Goal: Task Accomplishment & Management: Complete application form

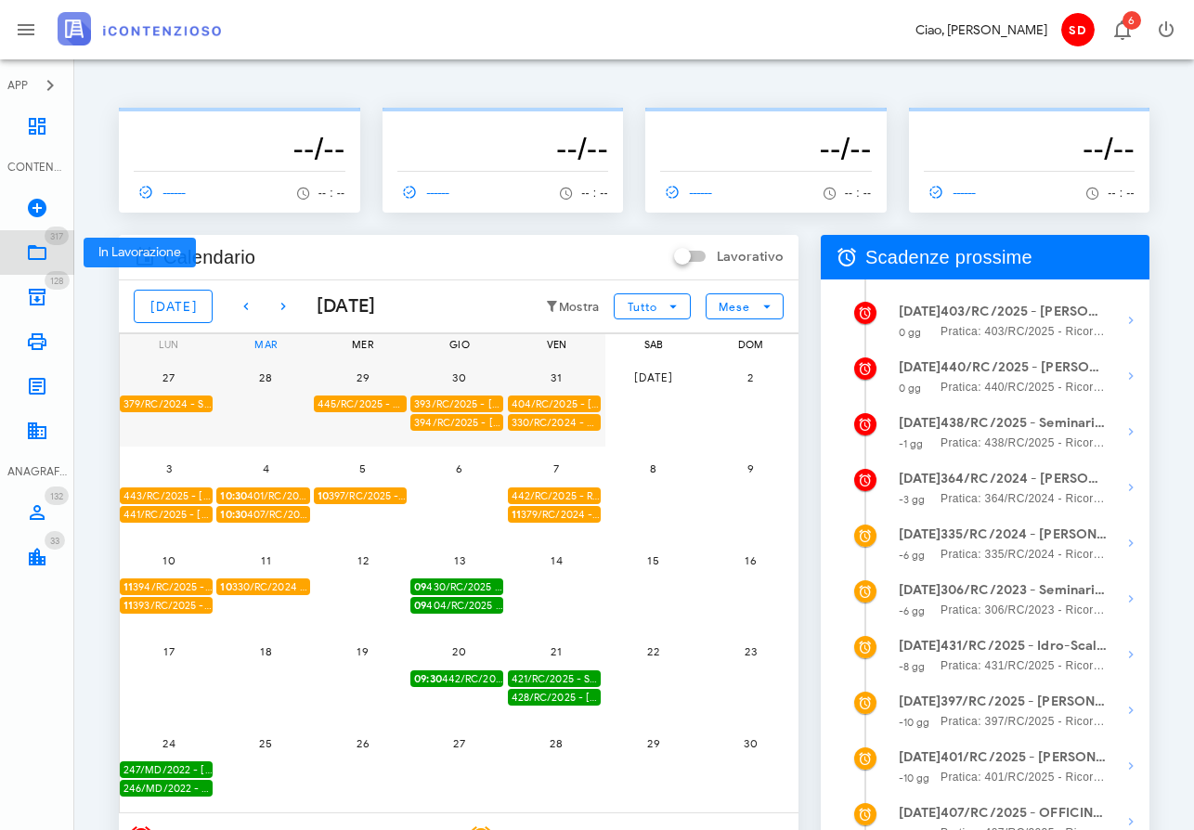
click at [35, 253] on icon at bounding box center [37, 252] width 22 height 22
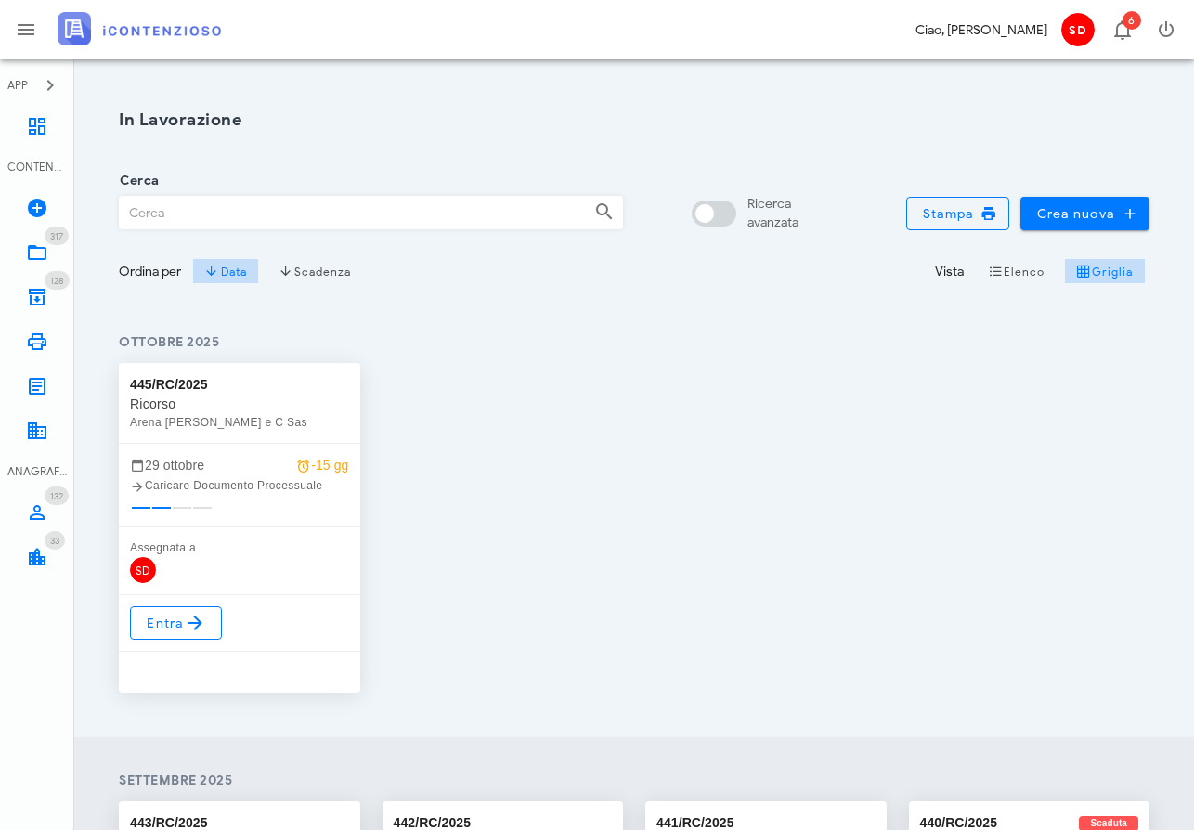
click at [209, 213] on input "Cerca" at bounding box center [350, 213] width 460 height 32
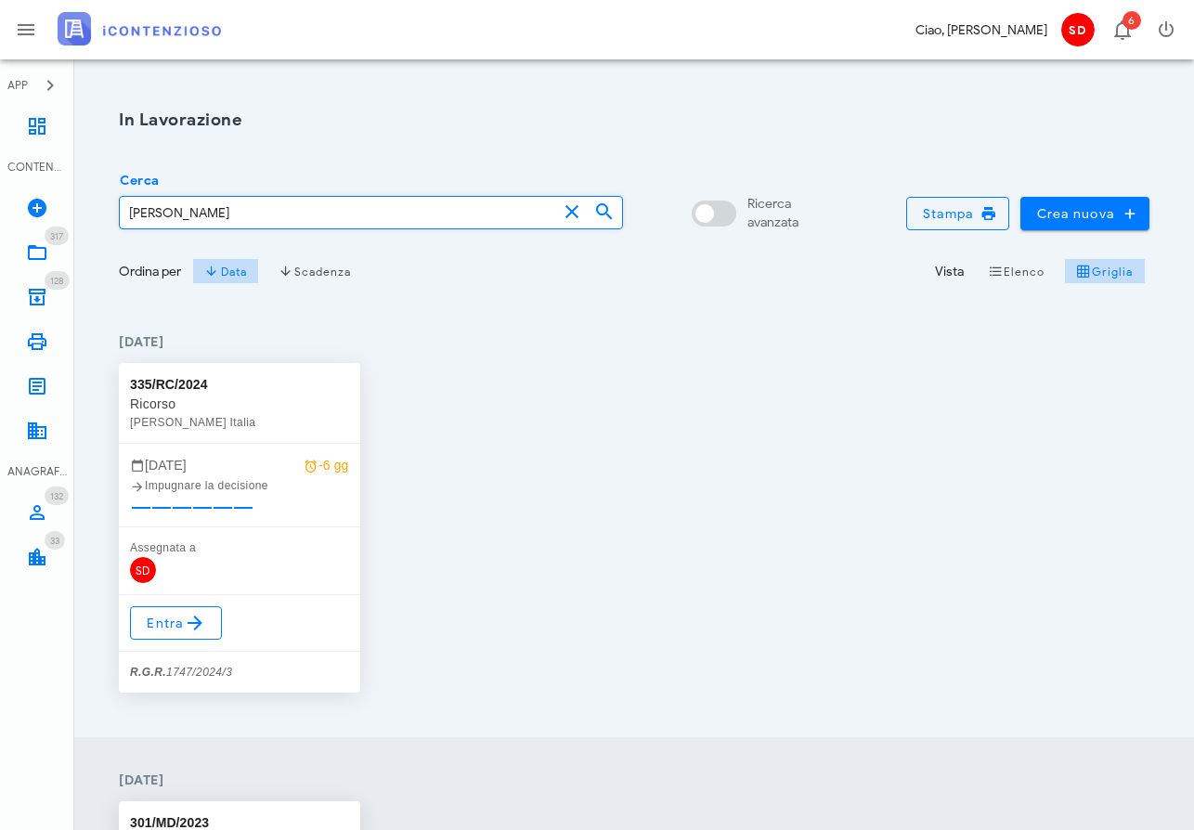
type input "Antonia"
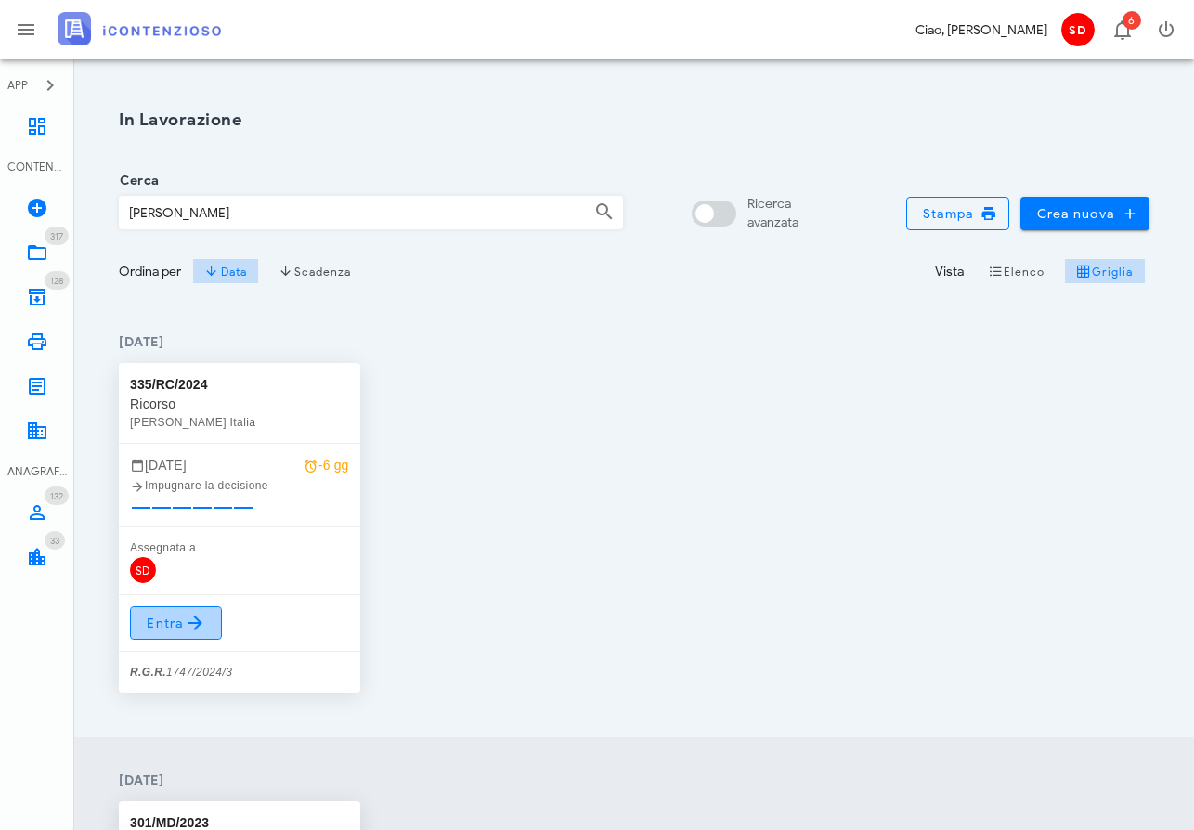
drag, startPoint x: 209, startPoint y: 213, endPoint x: 169, endPoint y: 624, distance: 413.2
click at [169, 624] on span "Entra" at bounding box center [176, 623] width 60 height 22
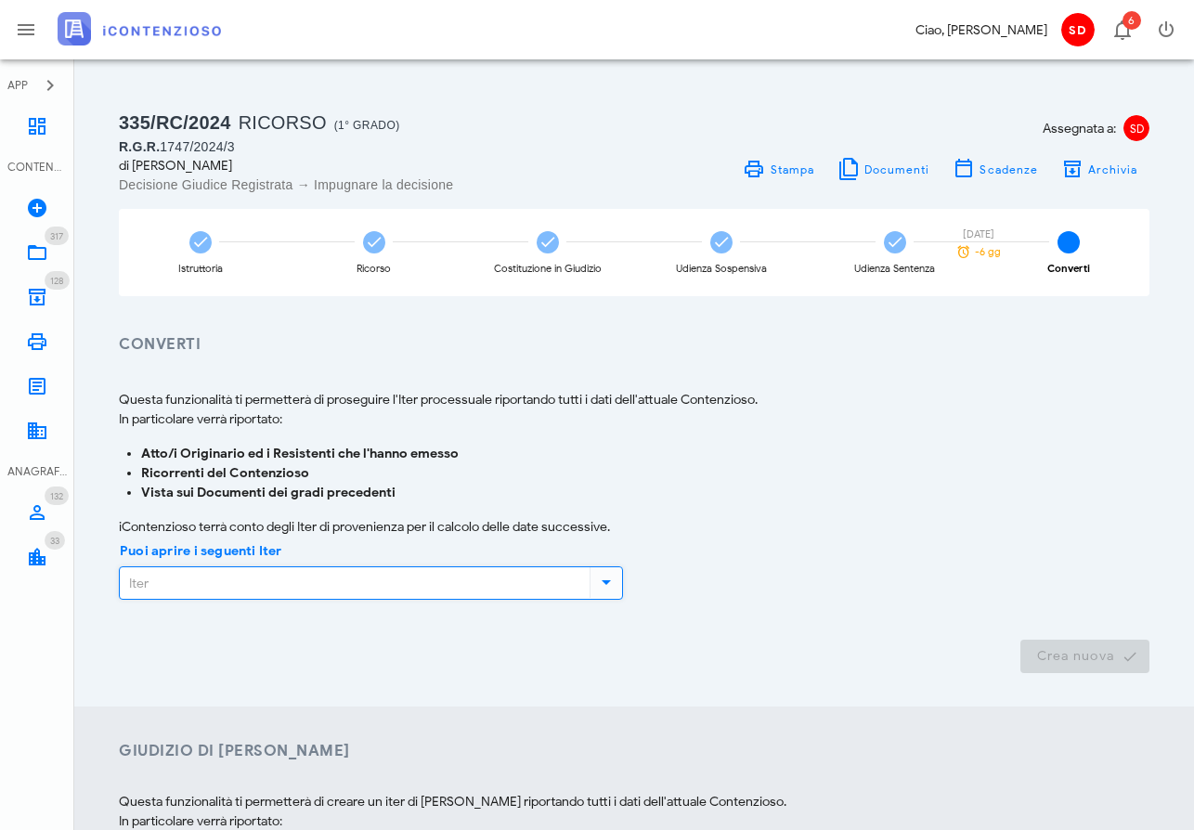
click at [354, 577] on input "Puoi aprire i seguenti Iter" at bounding box center [353, 583] width 466 height 32
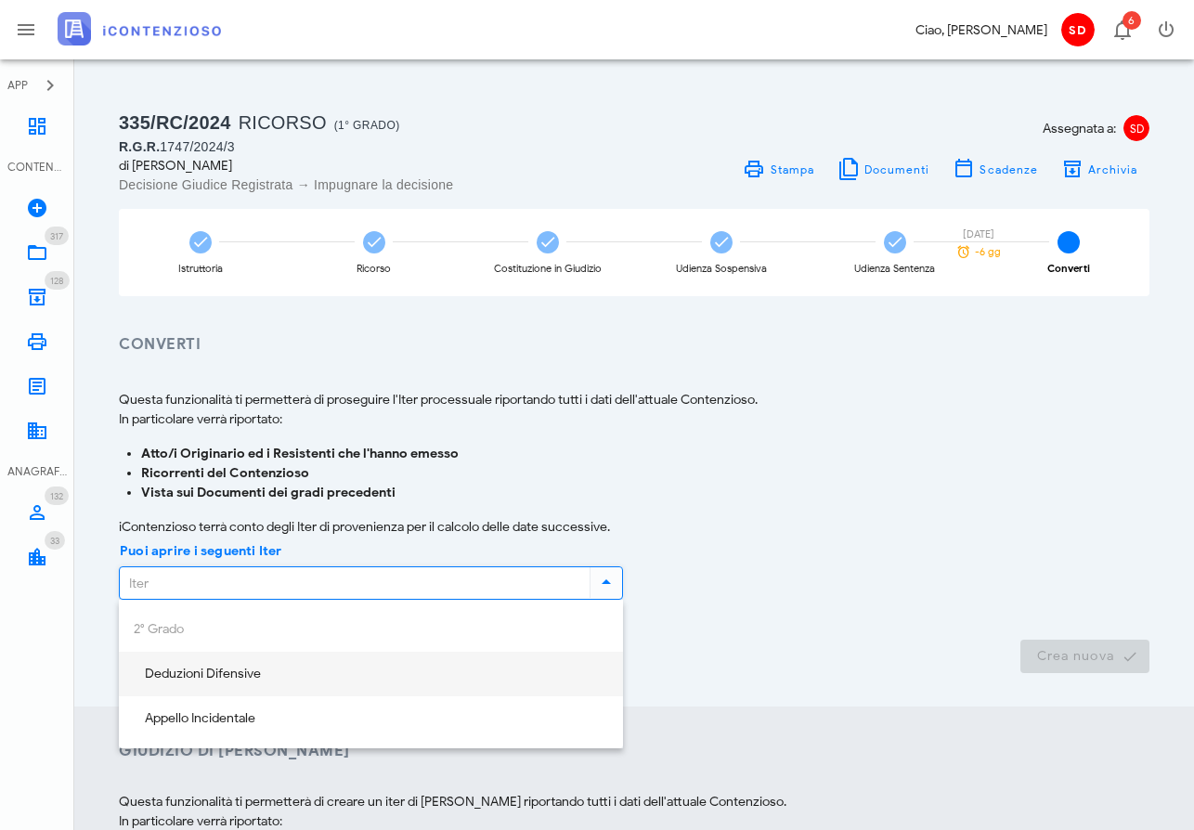
click at [214, 669] on div "Deduzioni Difensive" at bounding box center [371, 675] width 474 height 16
type input "Deduzioni Difensive"
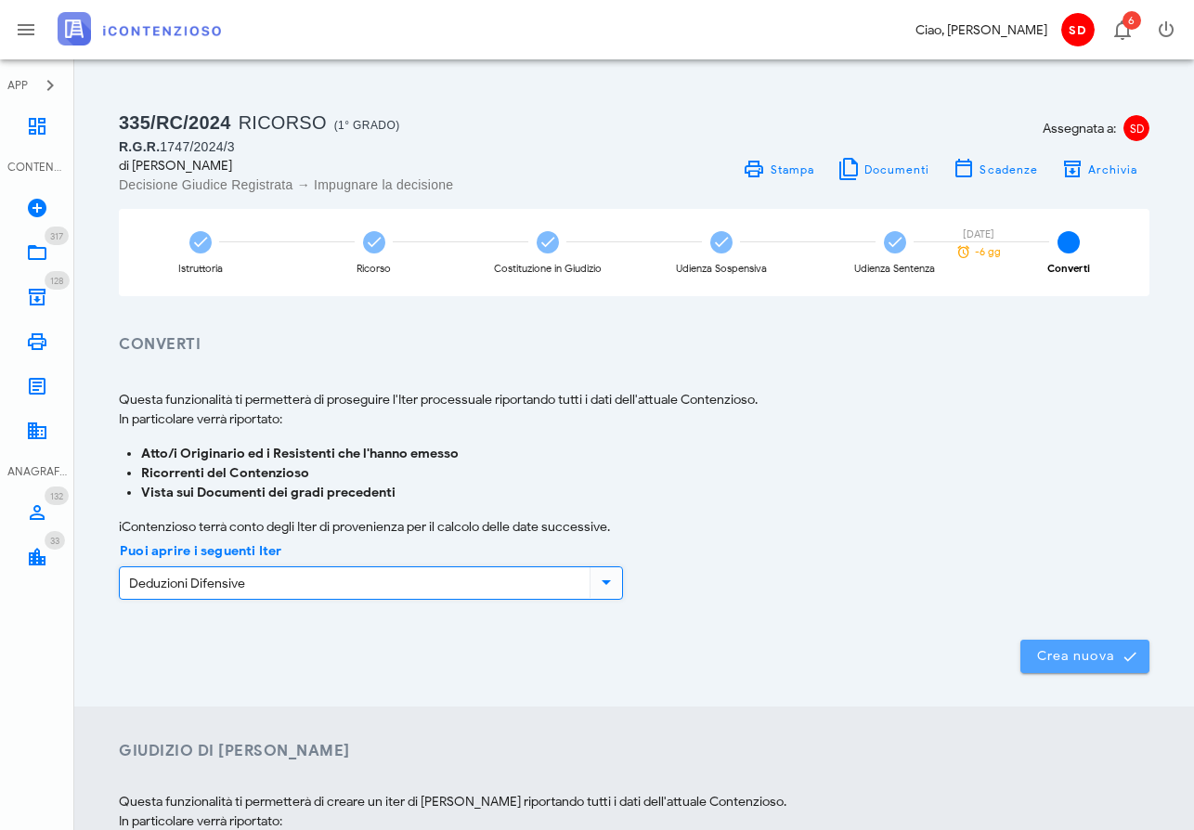
click at [1087, 651] on span "Crea nuova" at bounding box center [1084, 656] width 99 height 17
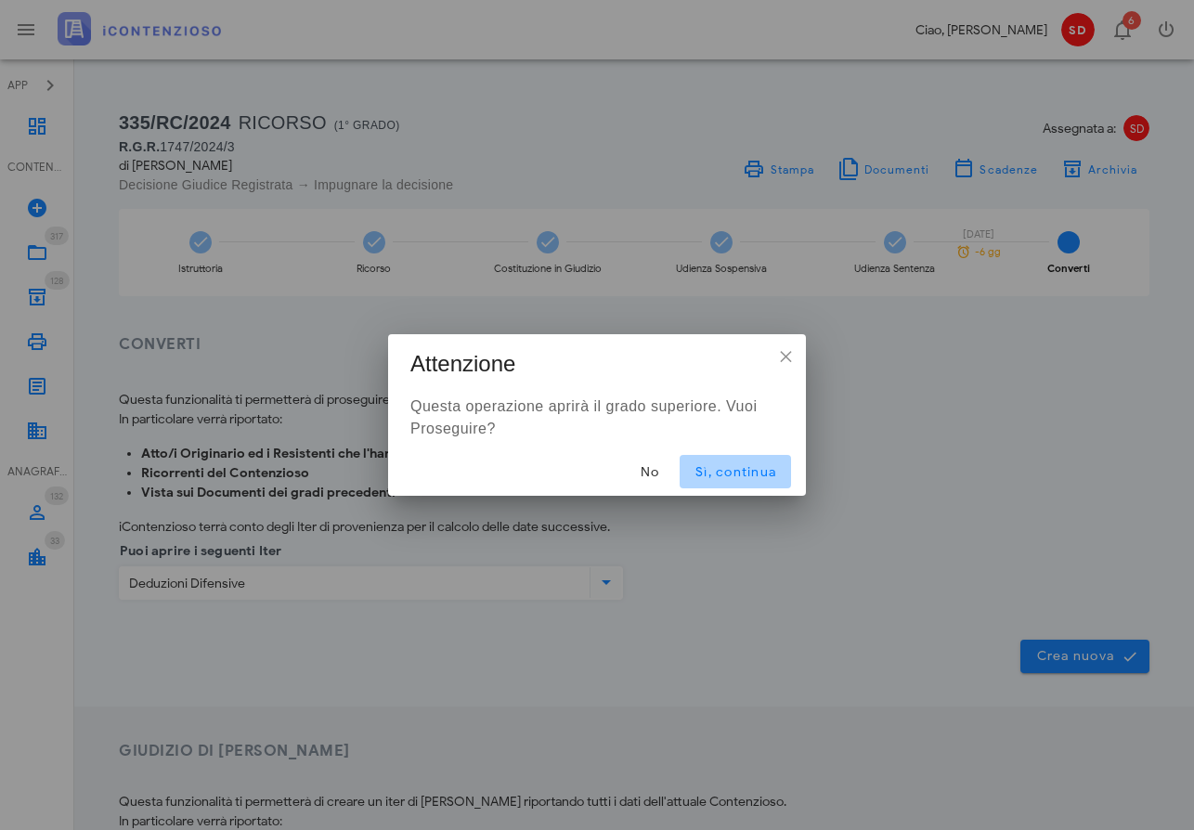
click at [737, 474] on span "Sì, continua" at bounding box center [735, 472] width 82 height 16
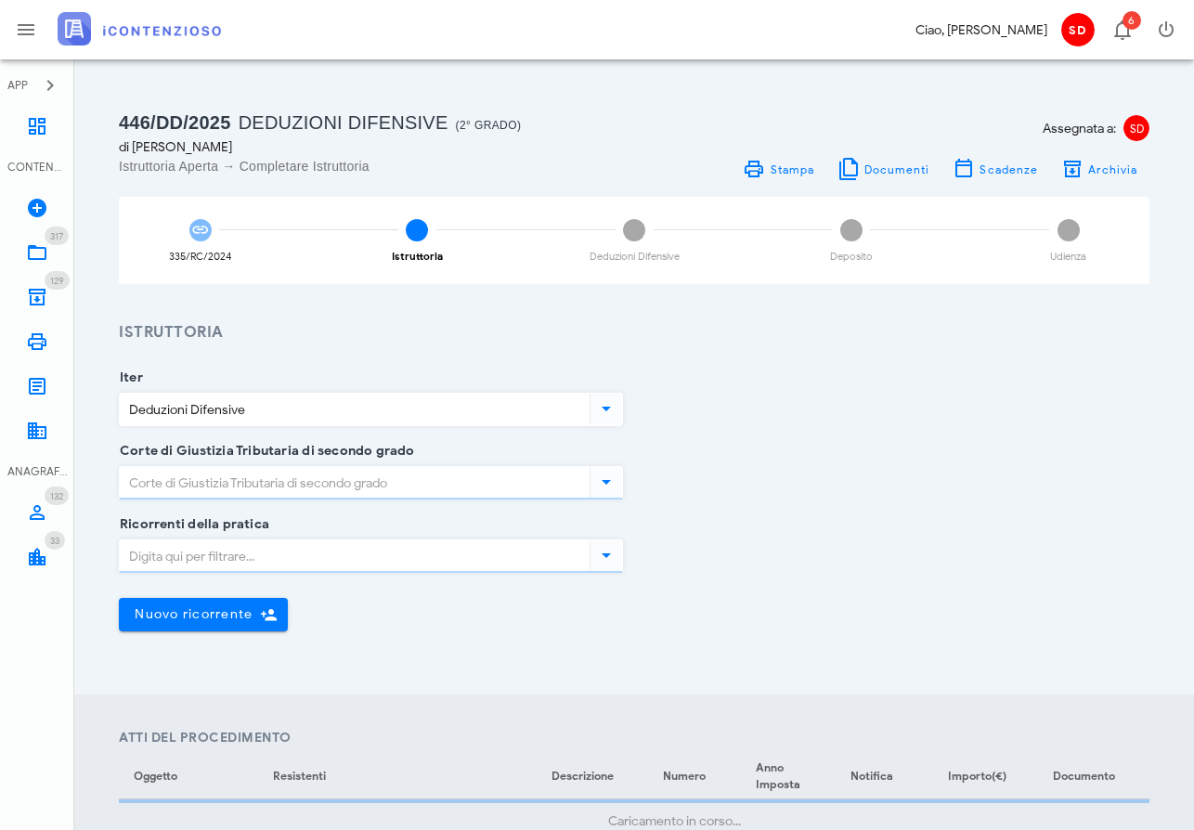
type input "Sentenza"
type input "[GEOGRAPHIC_DATA]"
type input "Favorevole"
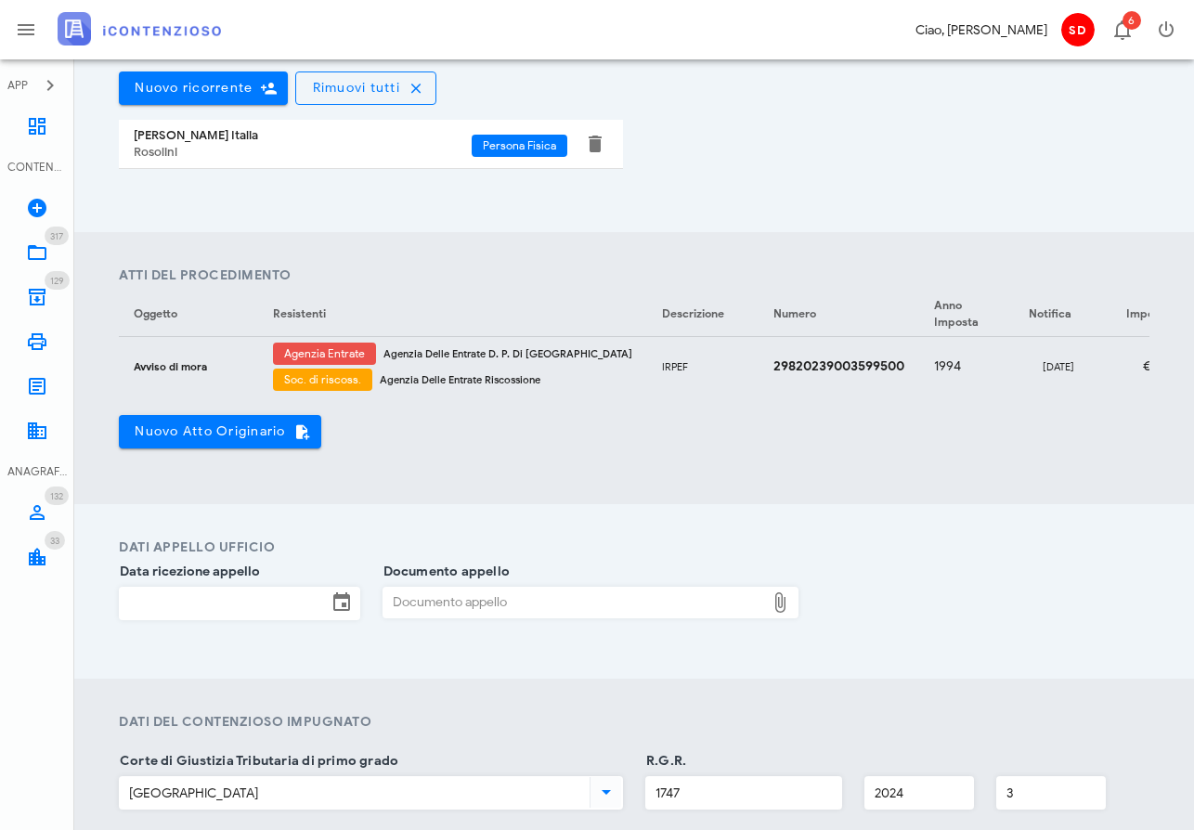
scroll to position [529, 0]
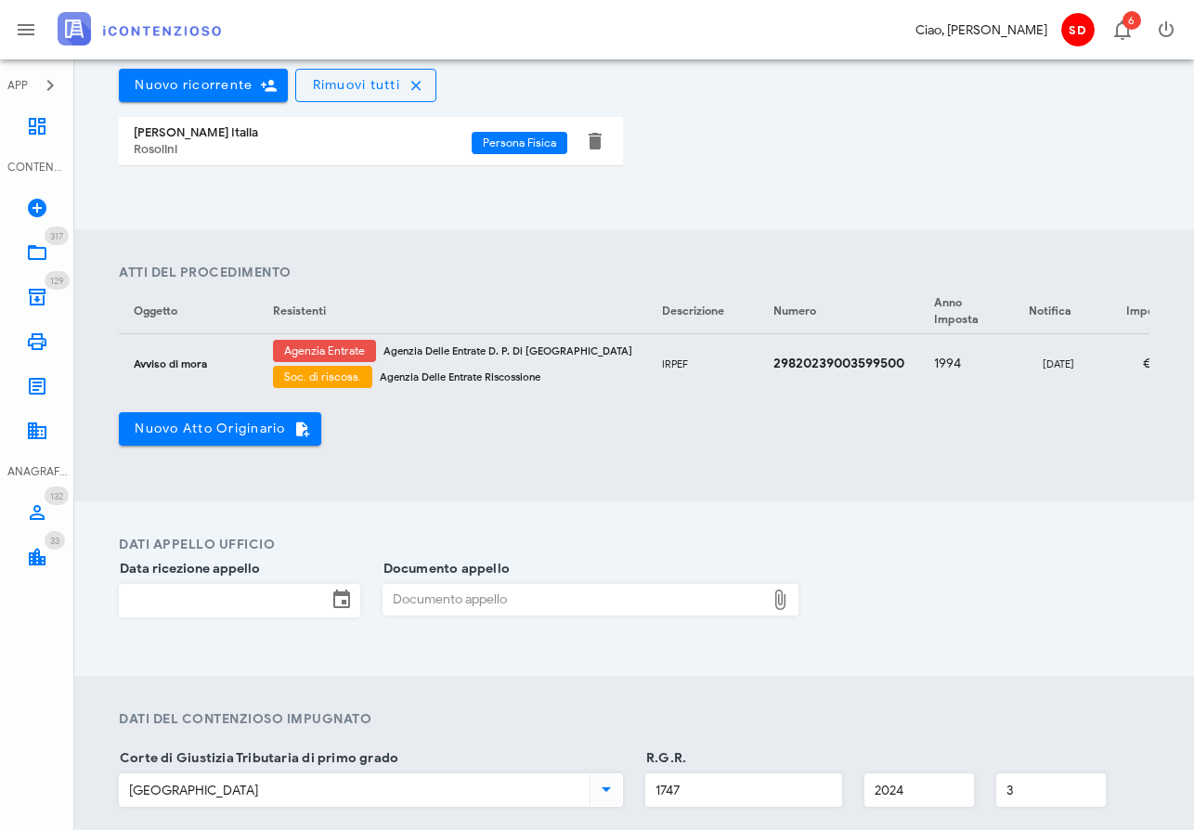
click at [240, 598] on input "Data ricezione appello" at bounding box center [223, 601] width 207 height 32
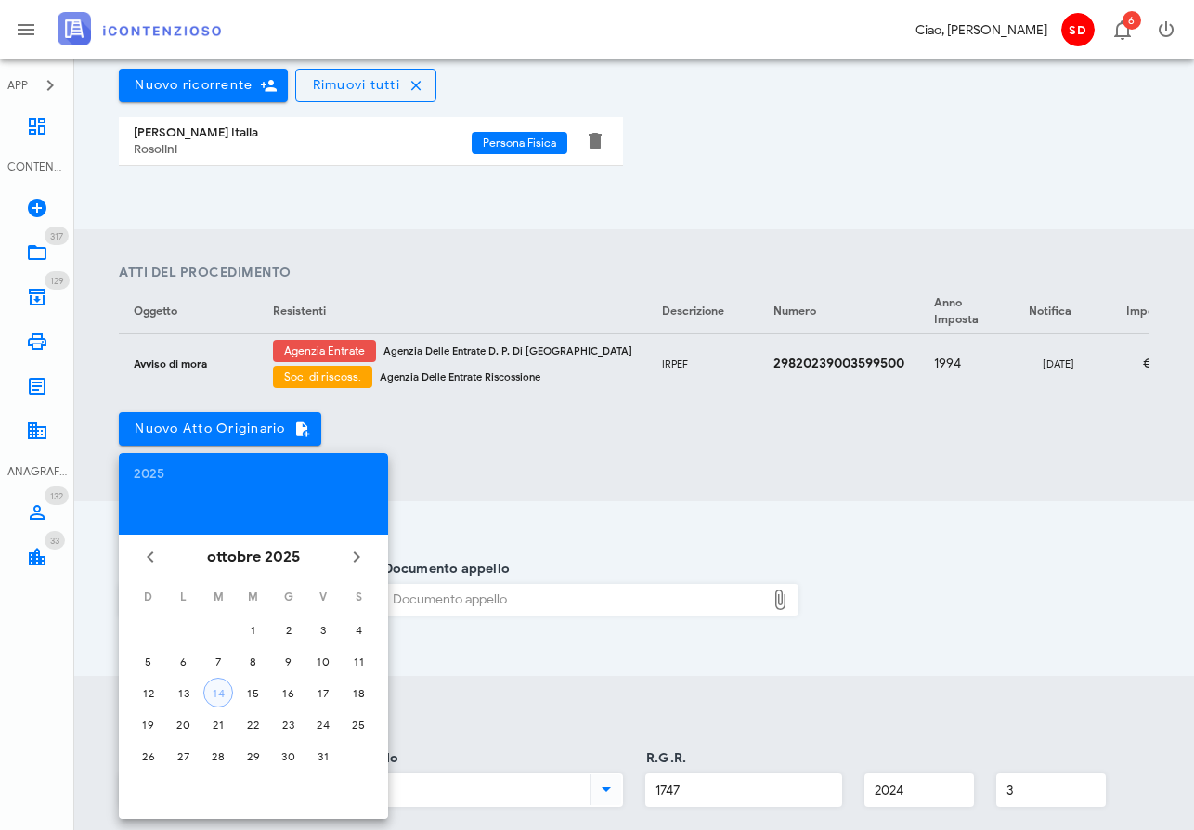
click at [217, 692] on div "14" at bounding box center [218, 693] width 28 height 14
type input "14/10/2025"
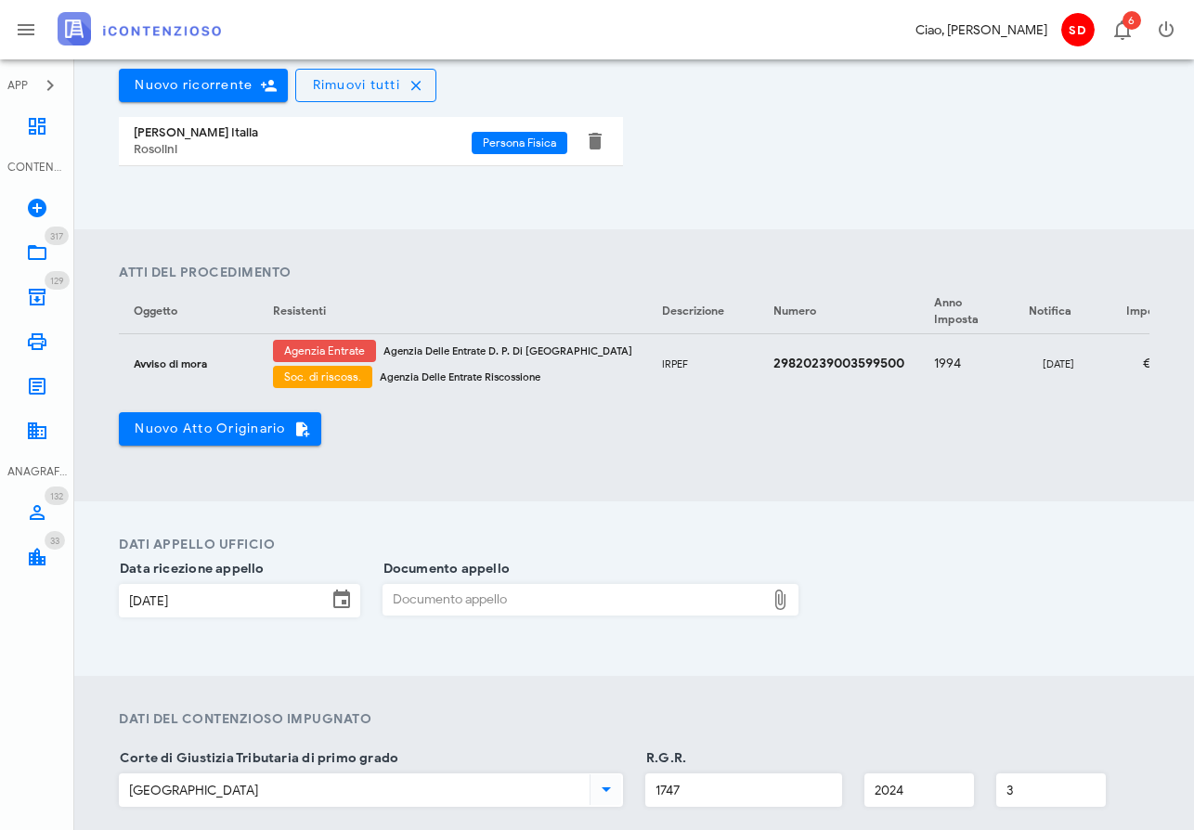
click at [628, 604] on div "Documento appello" at bounding box center [574, 600] width 383 height 30
type input "C:\fakepath\Appello Ag. Entrate c. Italia Antonia e AdER.pdf"
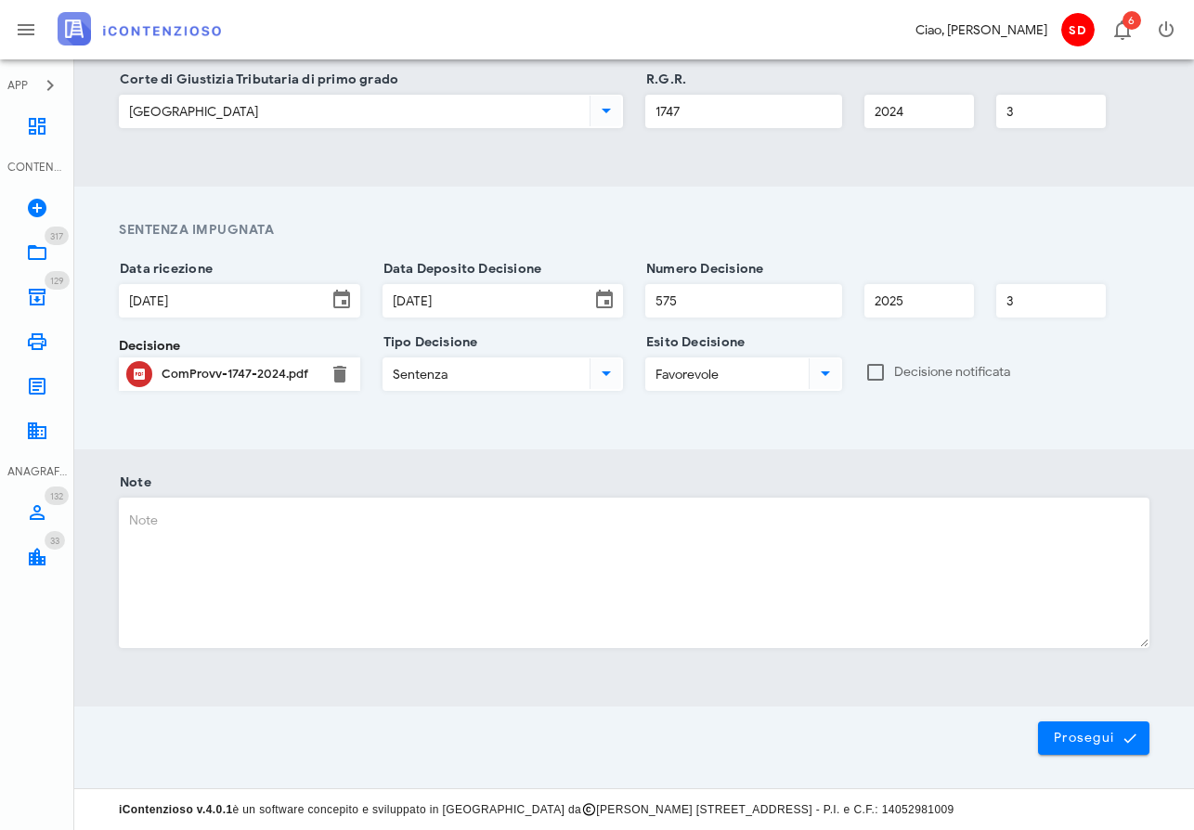
scroll to position [1207, 0]
click at [1097, 741] on span "Prosegui" at bounding box center [1094, 739] width 82 height 17
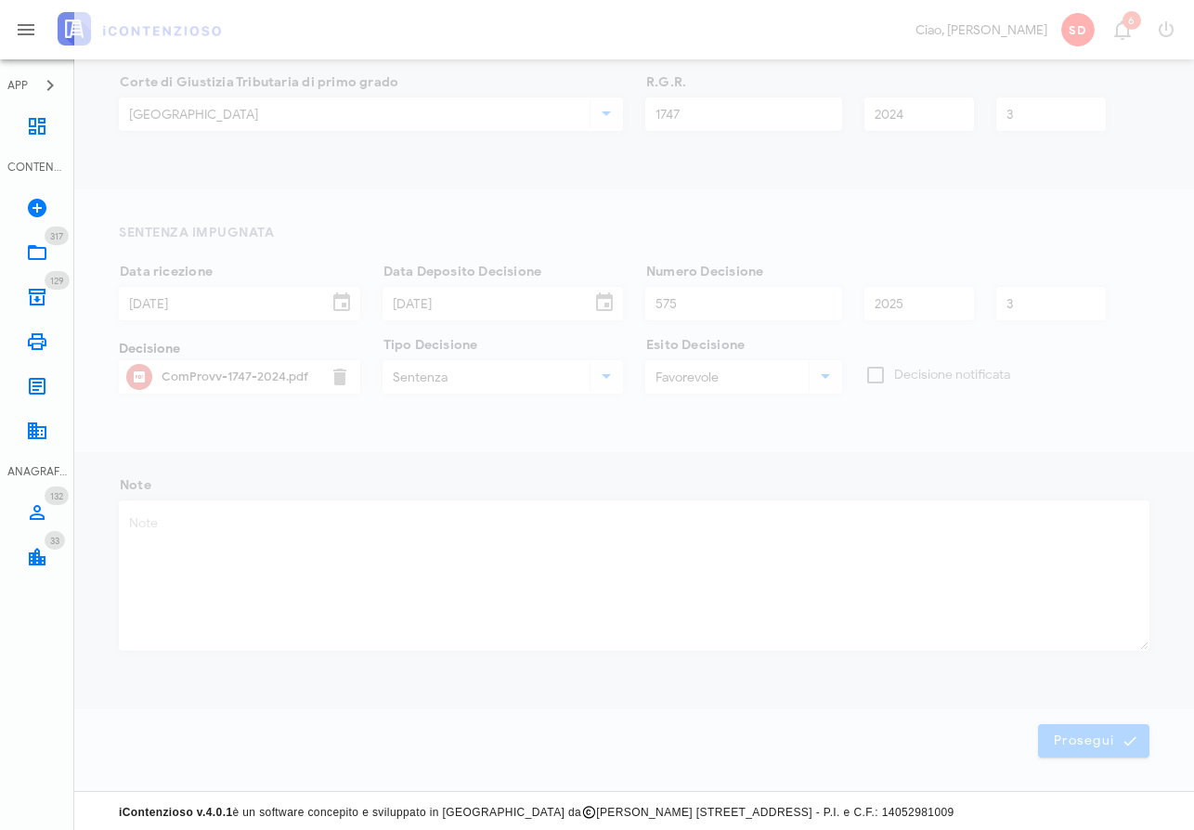
scroll to position [0, 0]
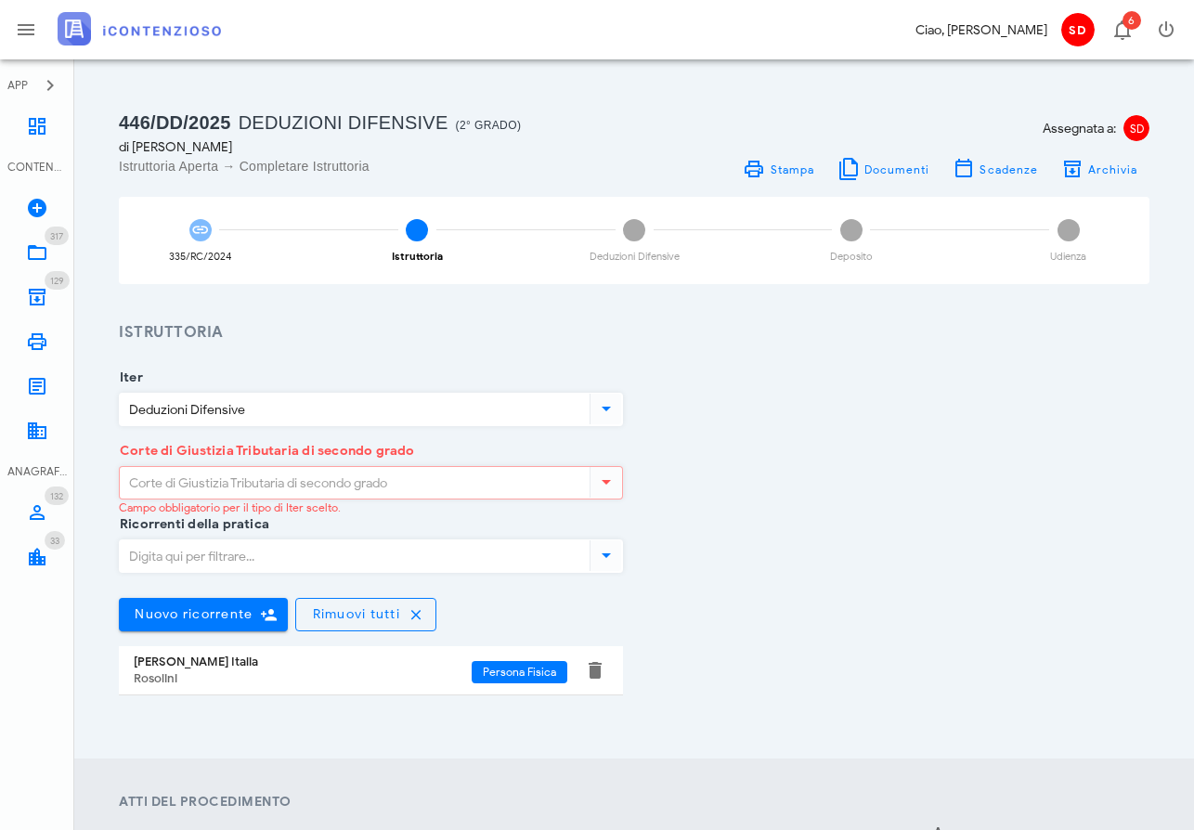
click at [268, 482] on input "Corte di Giustizia Tributaria di secondo grado" at bounding box center [353, 483] width 466 height 32
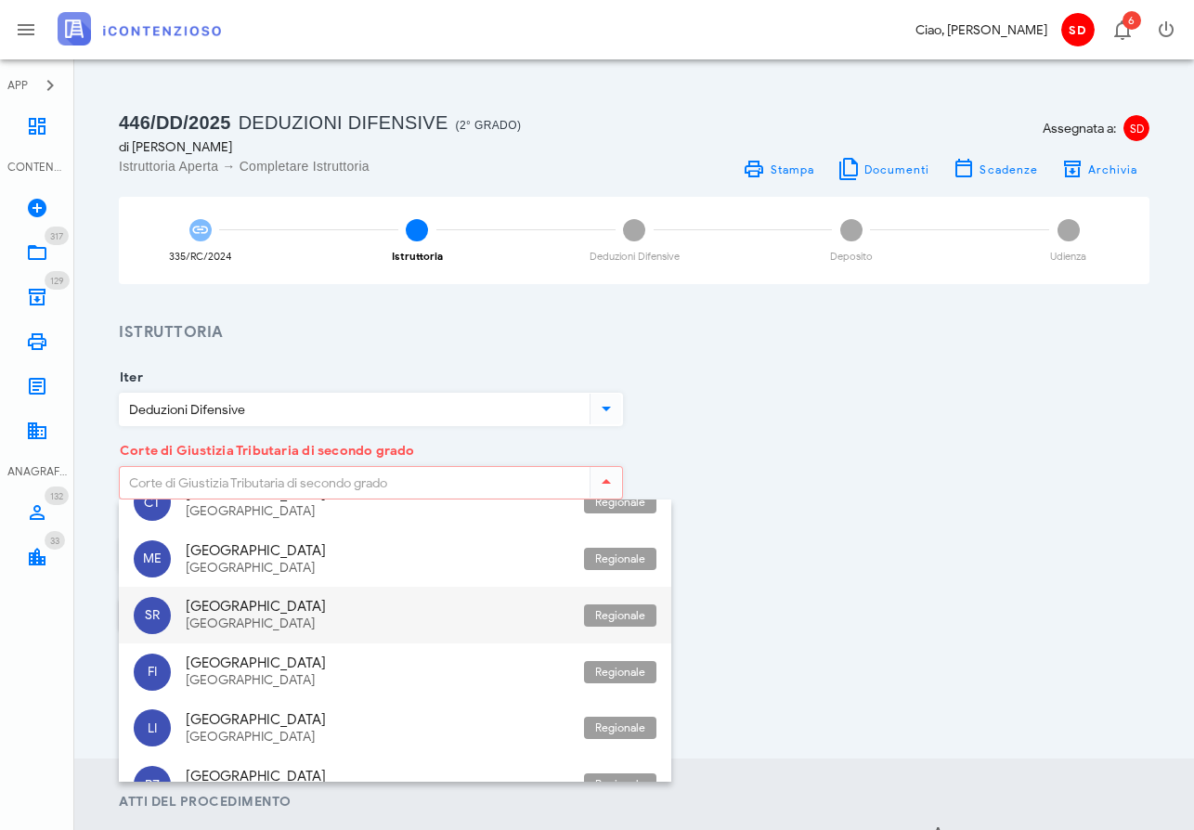
scroll to position [1509, 0]
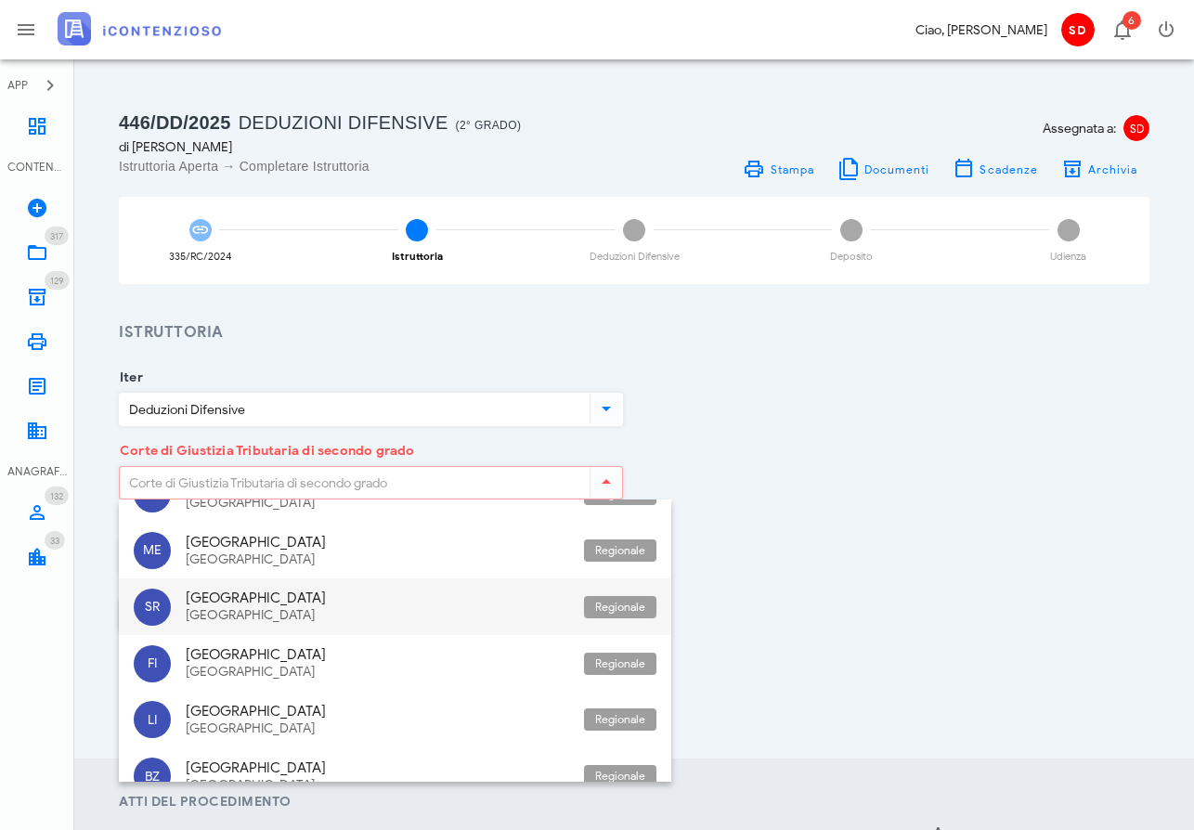
click at [219, 594] on div "Sicilia Siracusa" at bounding box center [377, 606] width 383 height 57
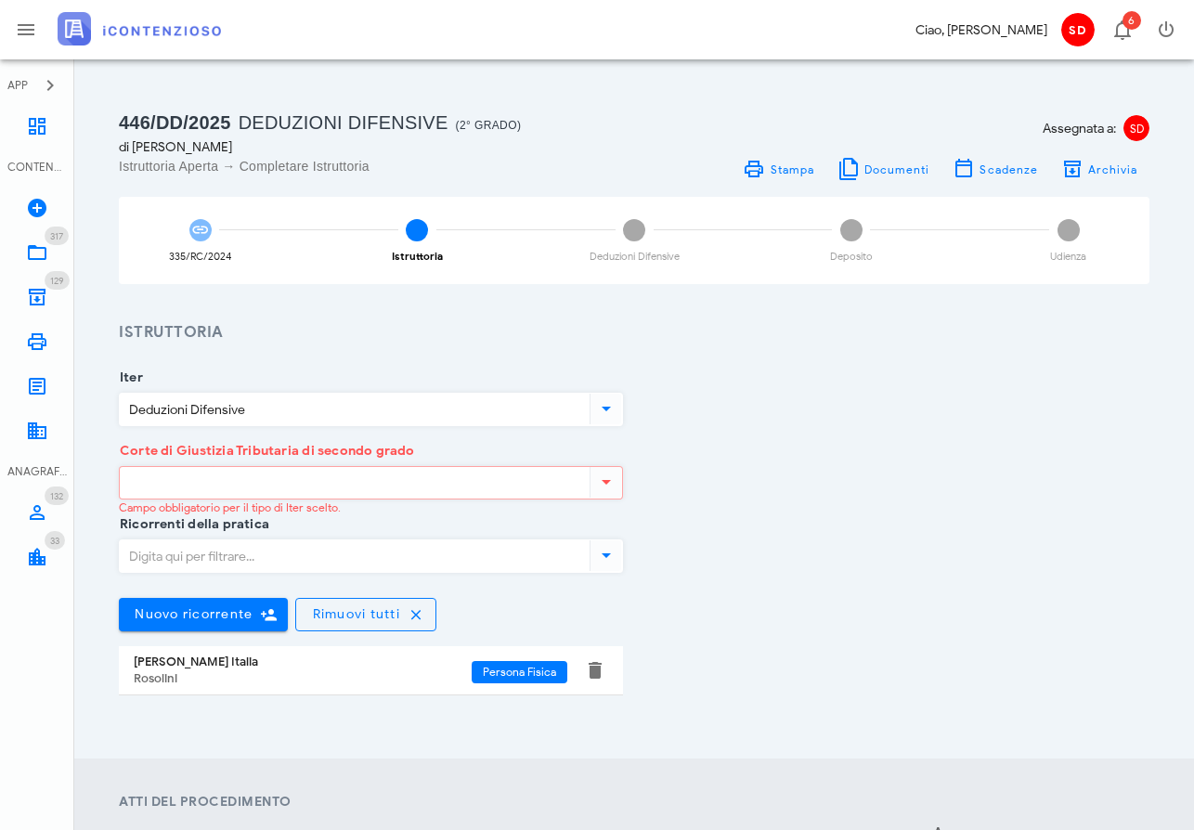
type input "Sicilia - Siracusa"
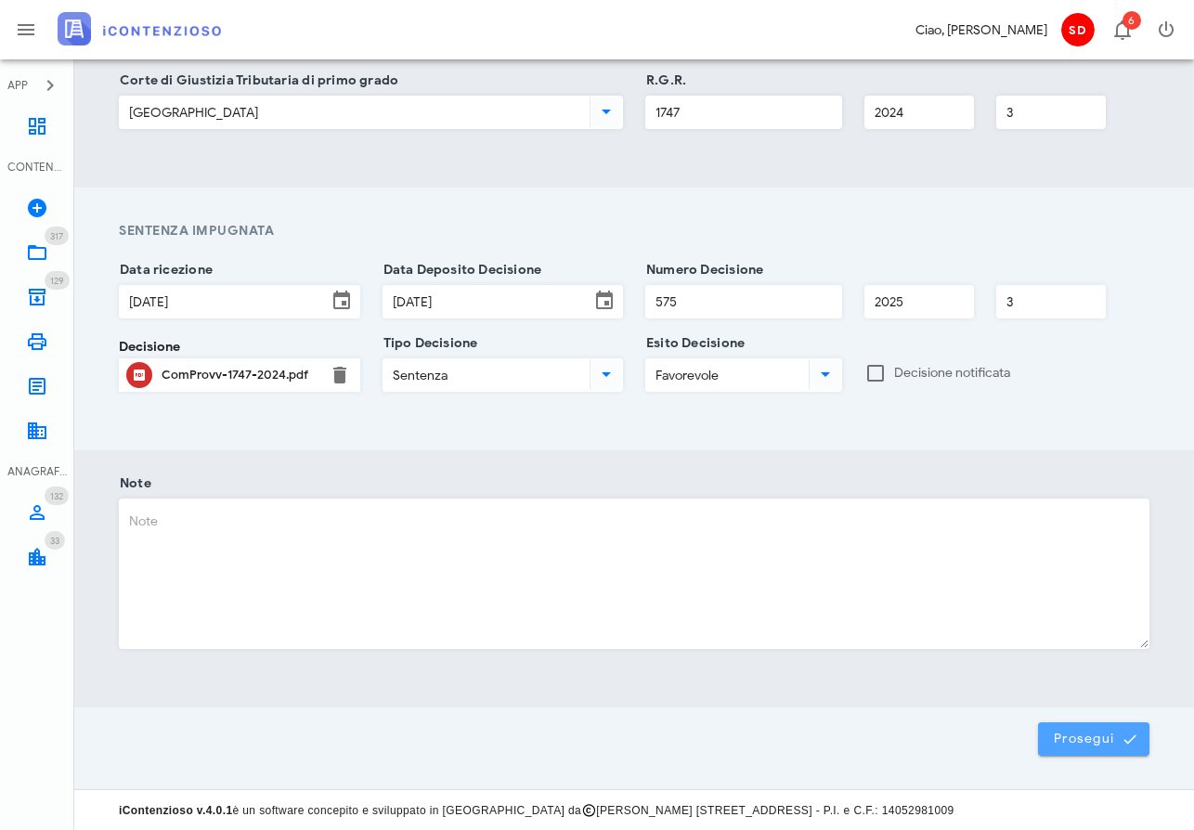
scroll to position [1203, 0]
click at [1088, 736] on span "Prosegui" at bounding box center [1094, 741] width 82 height 17
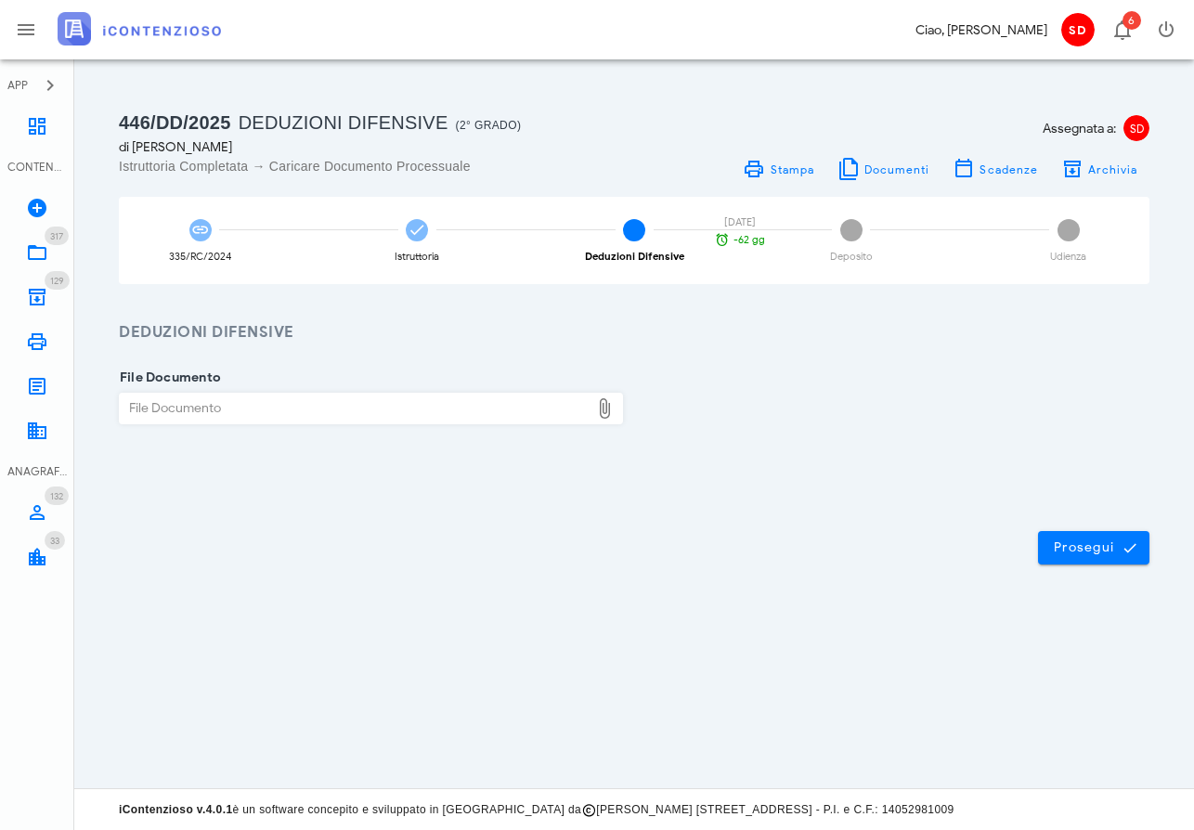
scroll to position [0, 0]
click at [37, 251] on icon at bounding box center [37, 252] width 22 height 22
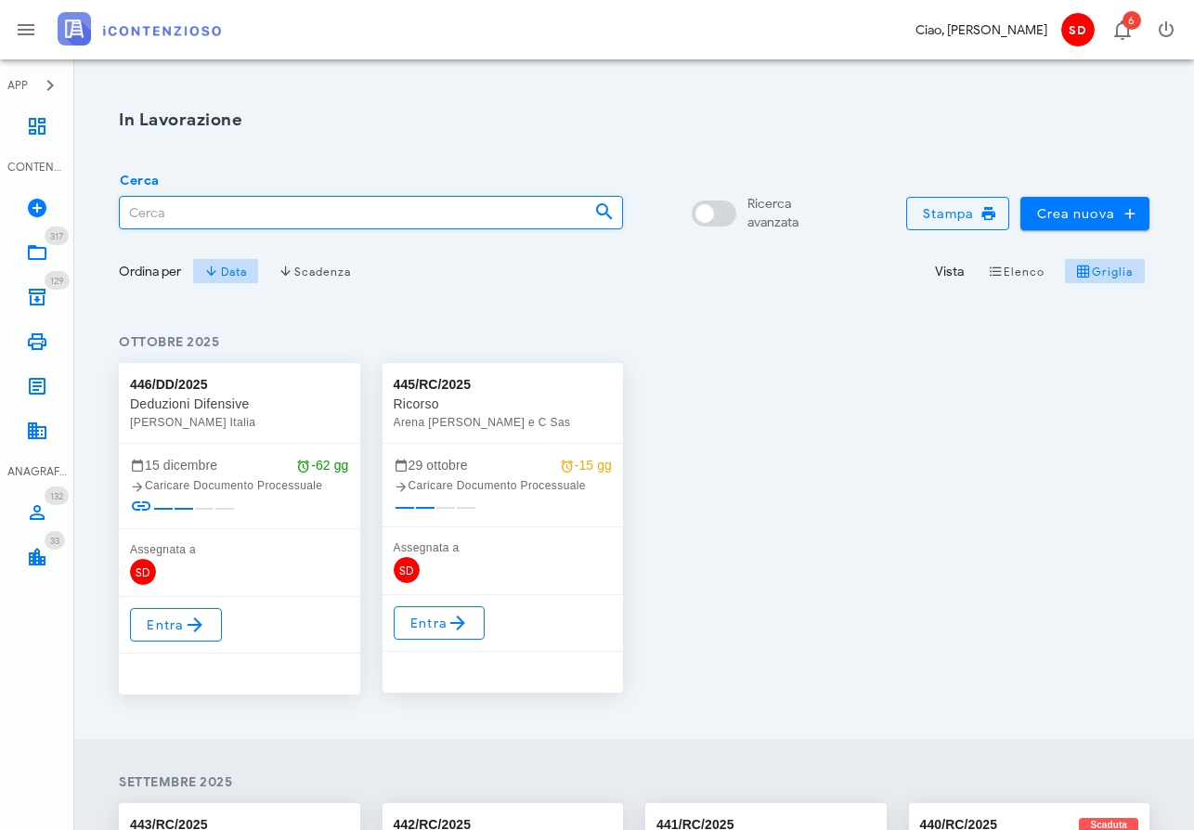
click at [143, 206] on input "Cerca" at bounding box center [350, 213] width 460 height 32
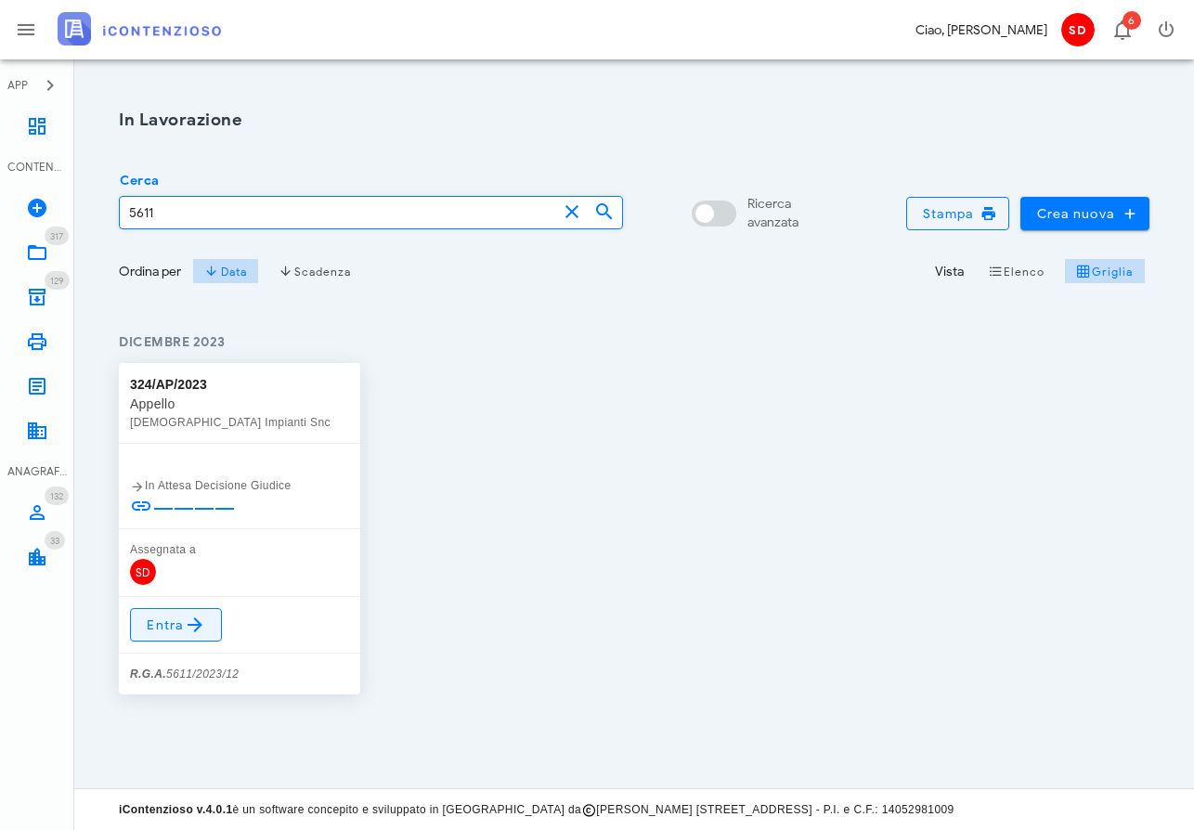
type input "5611"
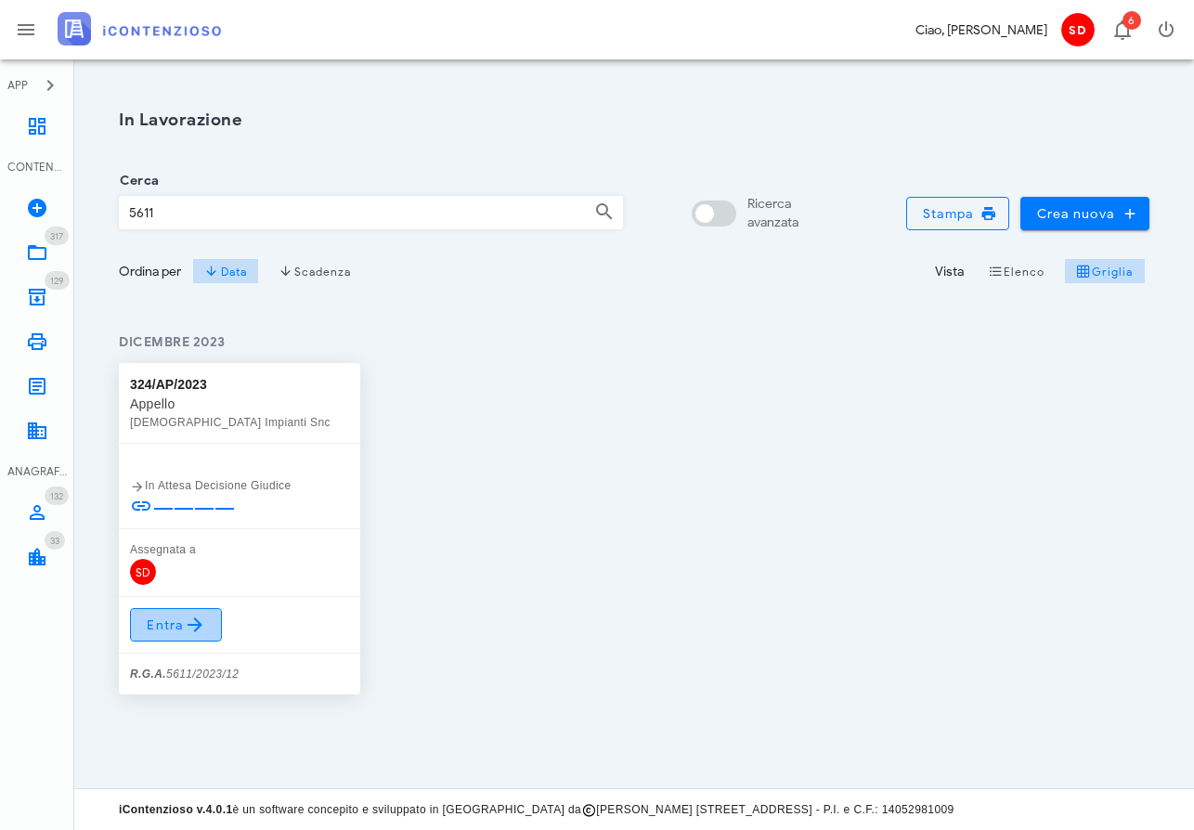
click at [175, 620] on span "Entra" at bounding box center [176, 625] width 60 height 22
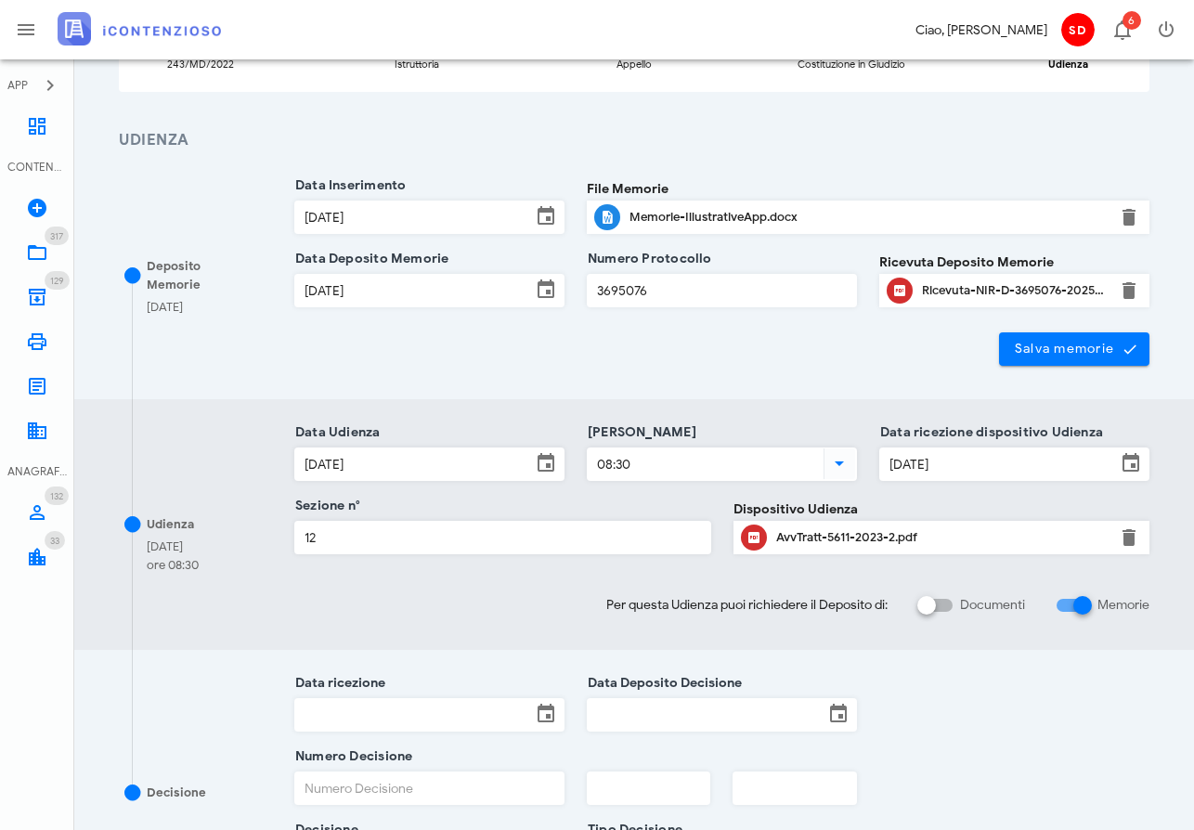
scroll to position [201, 0]
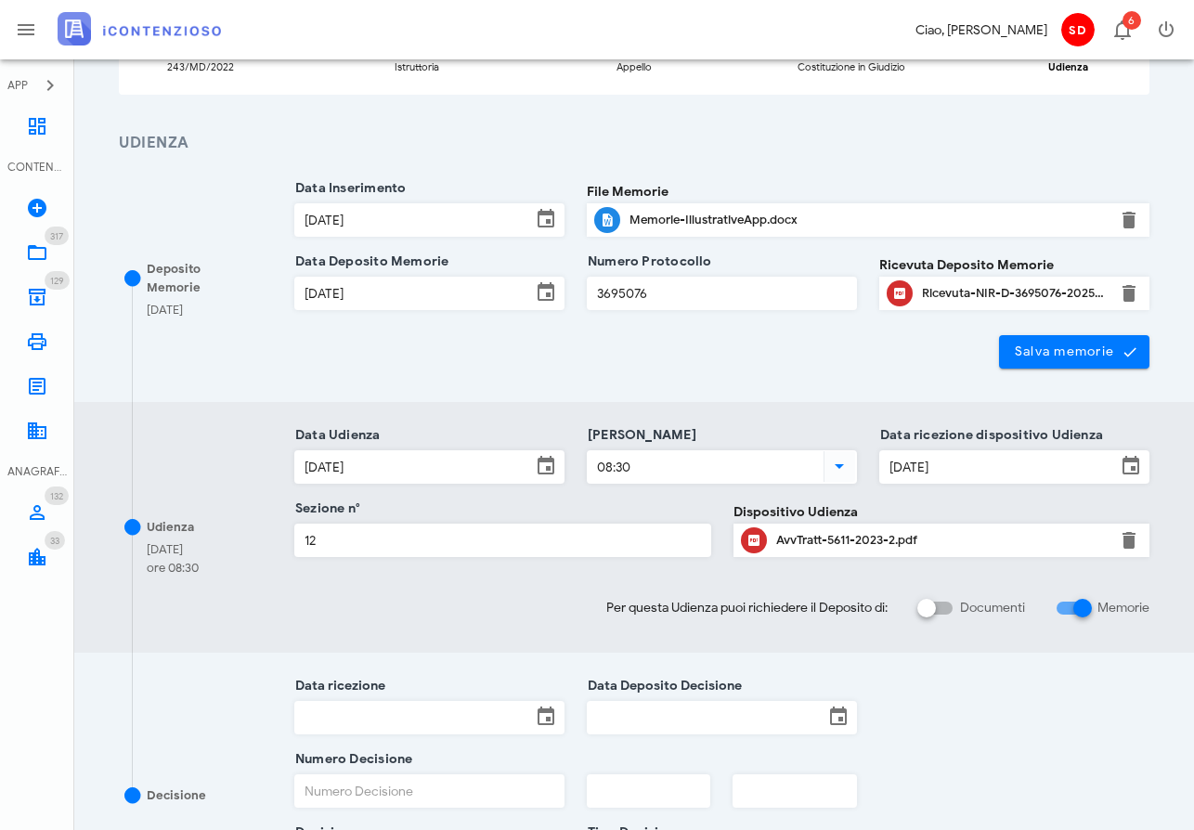
click at [407, 718] on input "Data ricezione" at bounding box center [413, 718] width 236 height 32
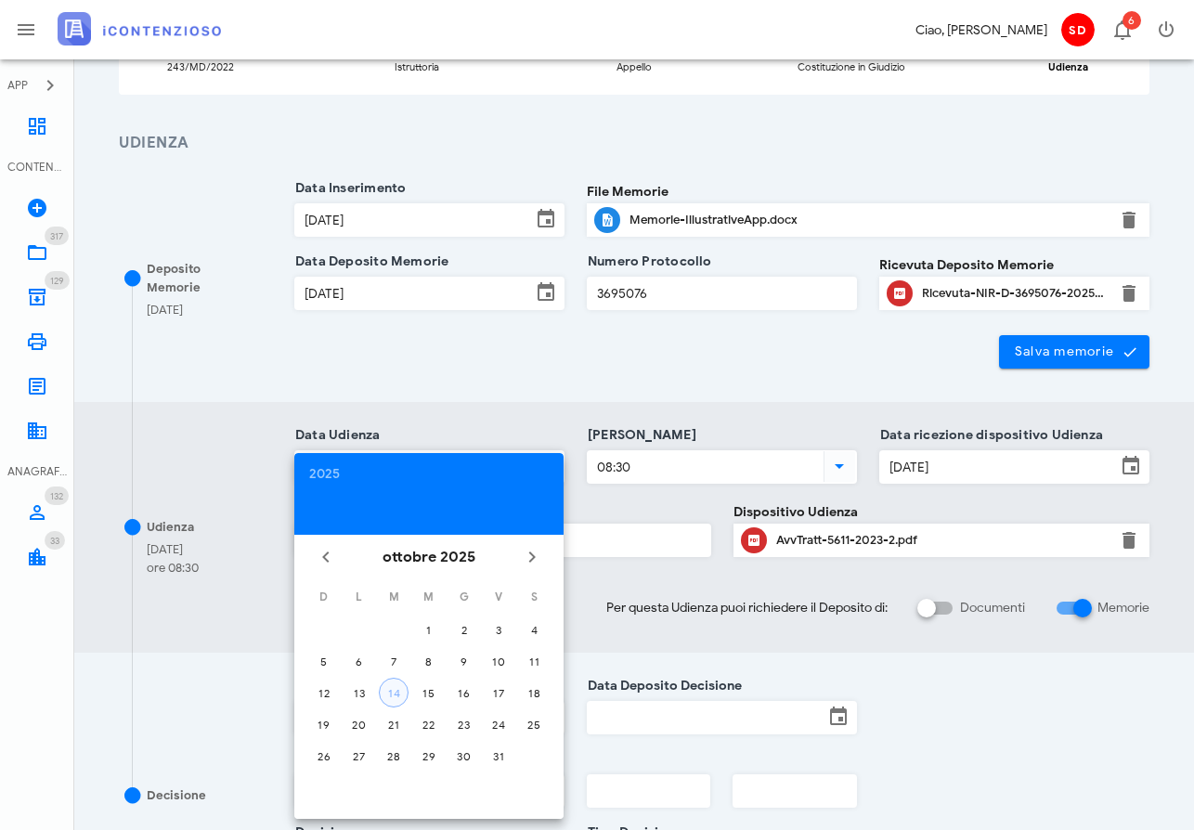
click at [395, 692] on div "14" at bounding box center [394, 693] width 28 height 14
type input "14/10/2025"
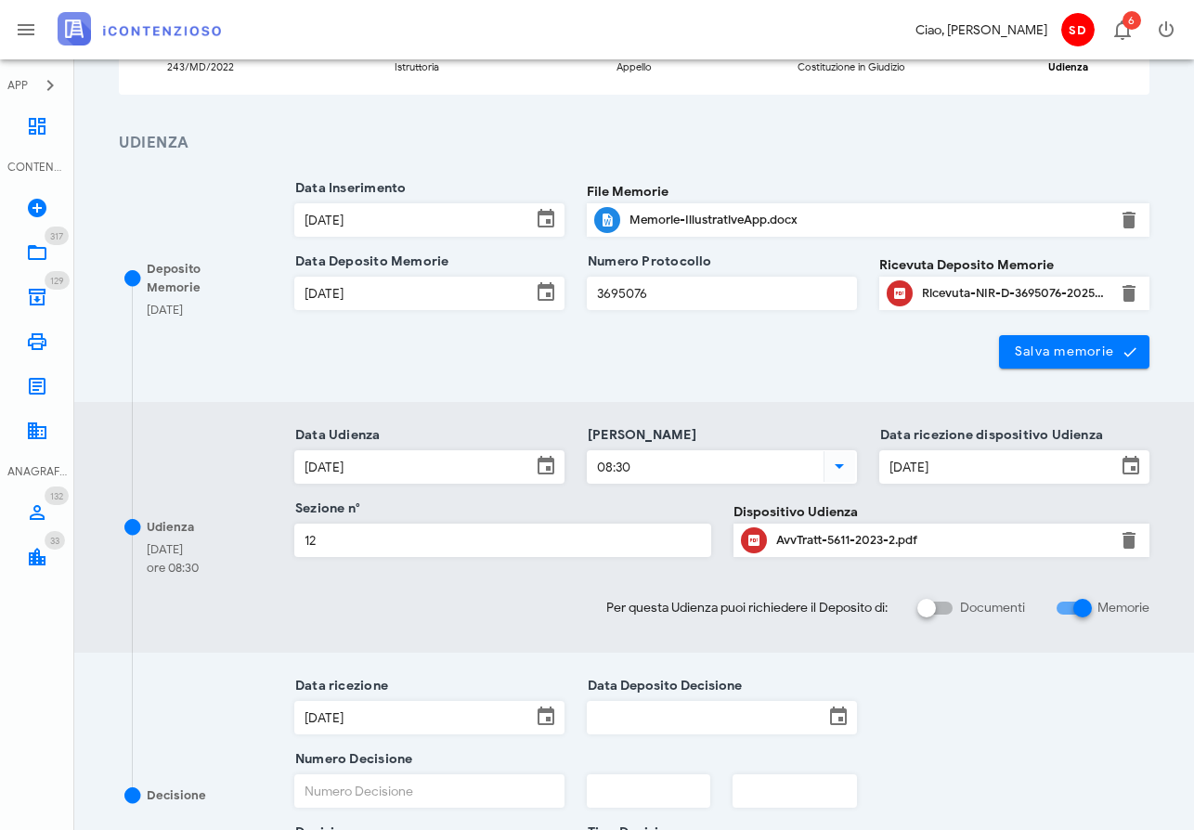
click at [659, 707] on input "Data Deposito Decisione" at bounding box center [706, 718] width 236 height 32
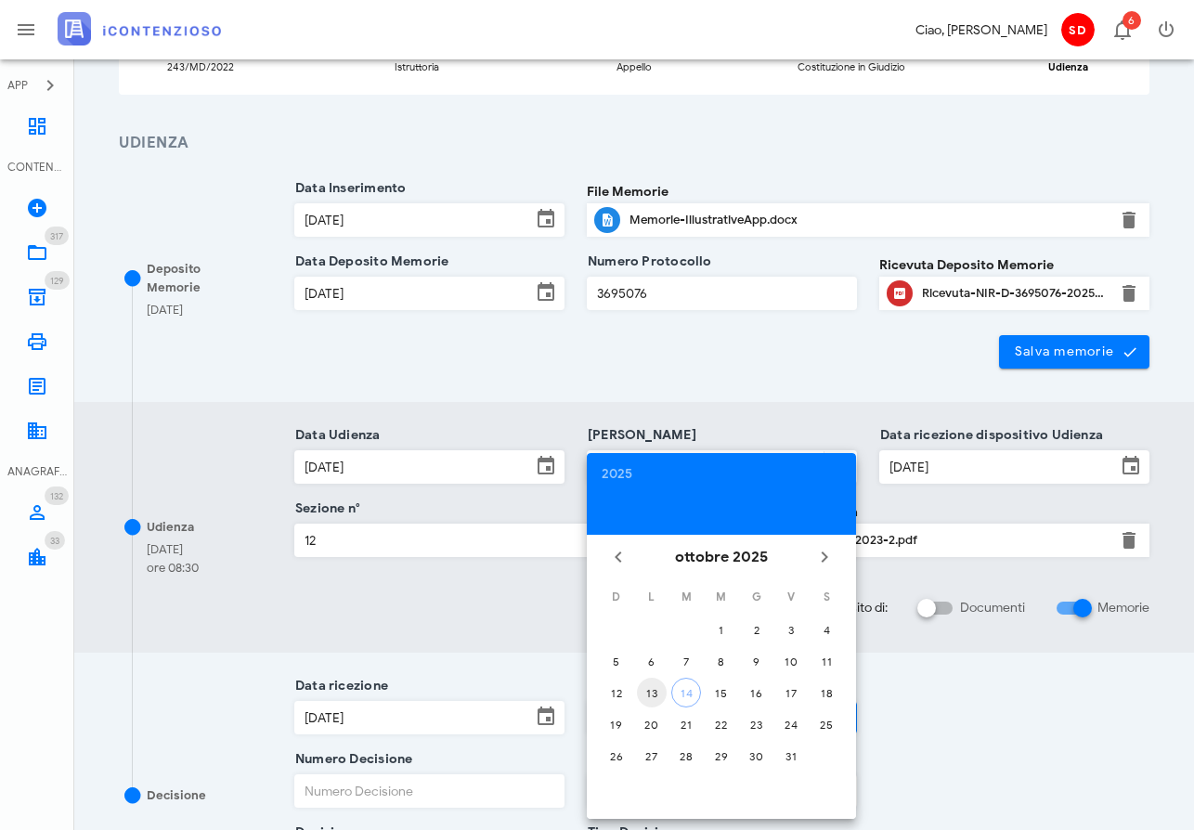
click at [649, 686] on div "13" at bounding box center [652, 693] width 30 height 14
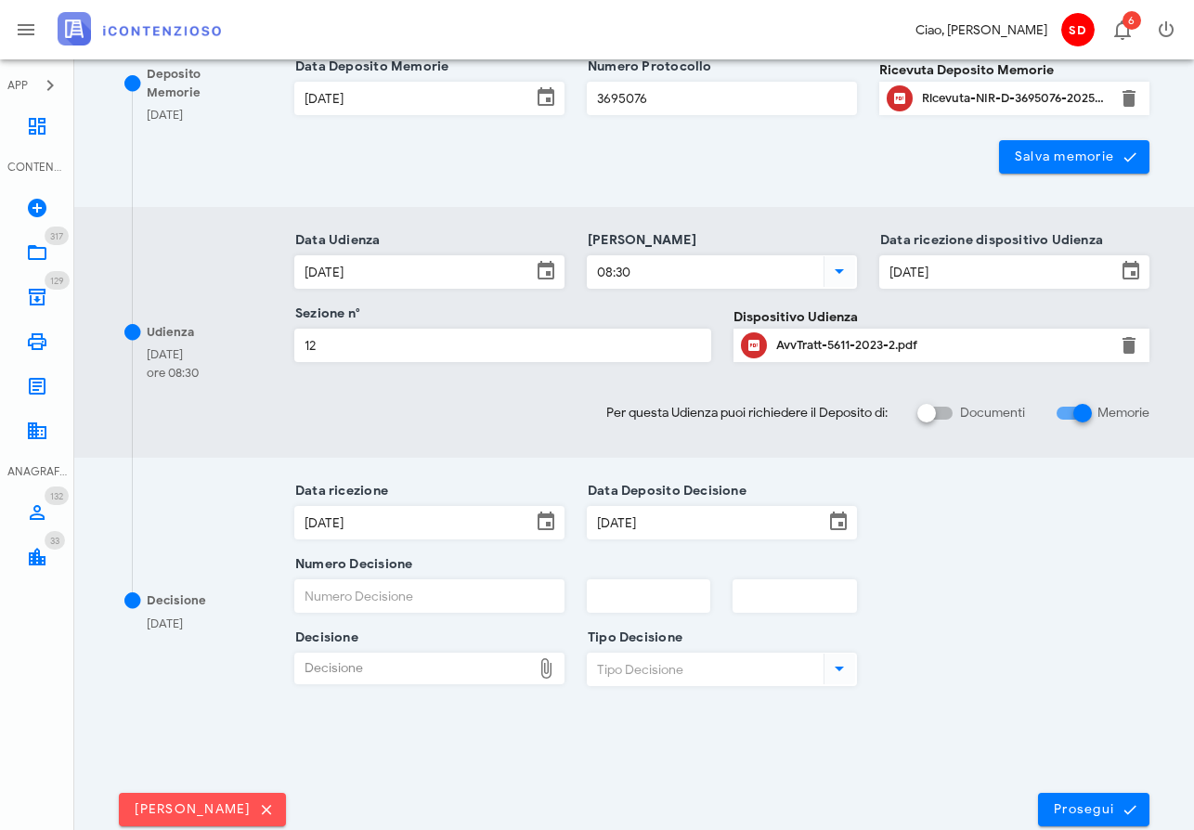
scroll to position [399, 0]
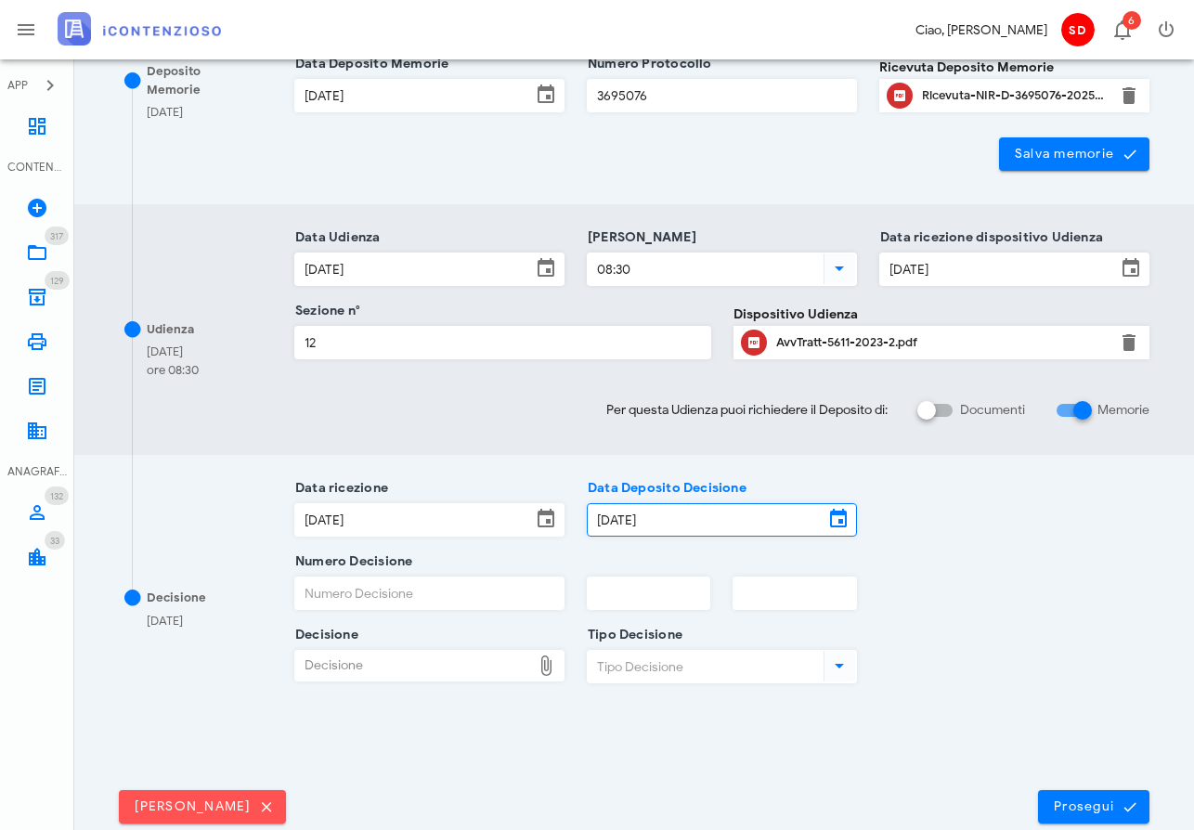
click at [714, 523] on input "13/10/2025" at bounding box center [706, 520] width 236 height 32
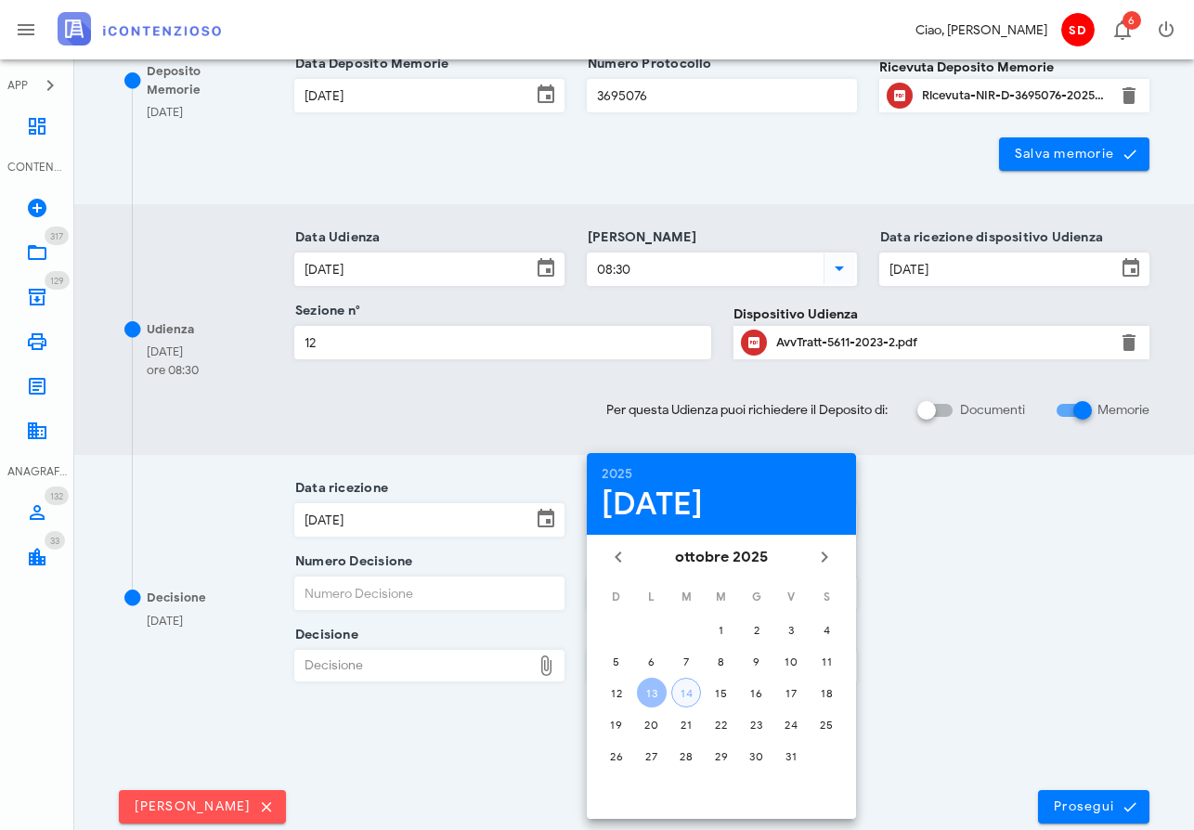
click at [676, 696] on div "14" at bounding box center [686, 693] width 28 height 14
type input "14/10/2025"
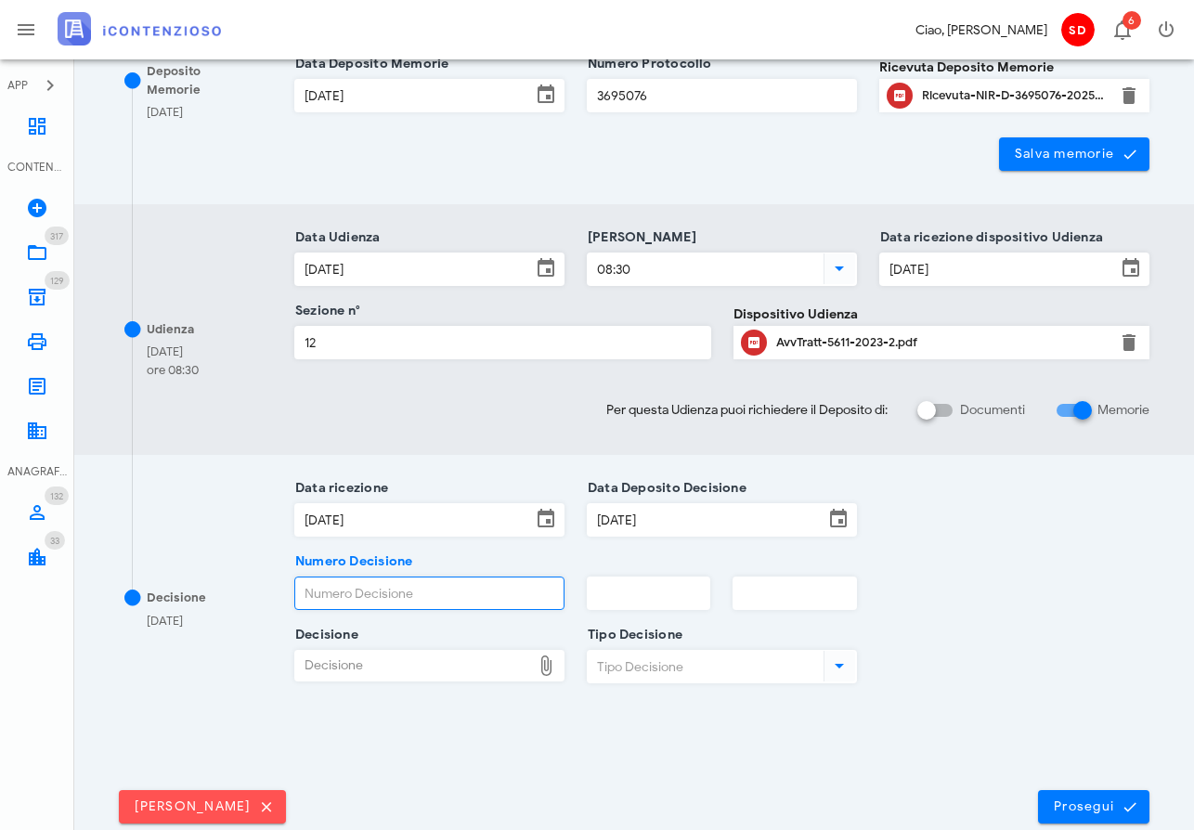
click at [390, 594] on input "Numero Decisione" at bounding box center [429, 594] width 268 height 32
type input "2895"
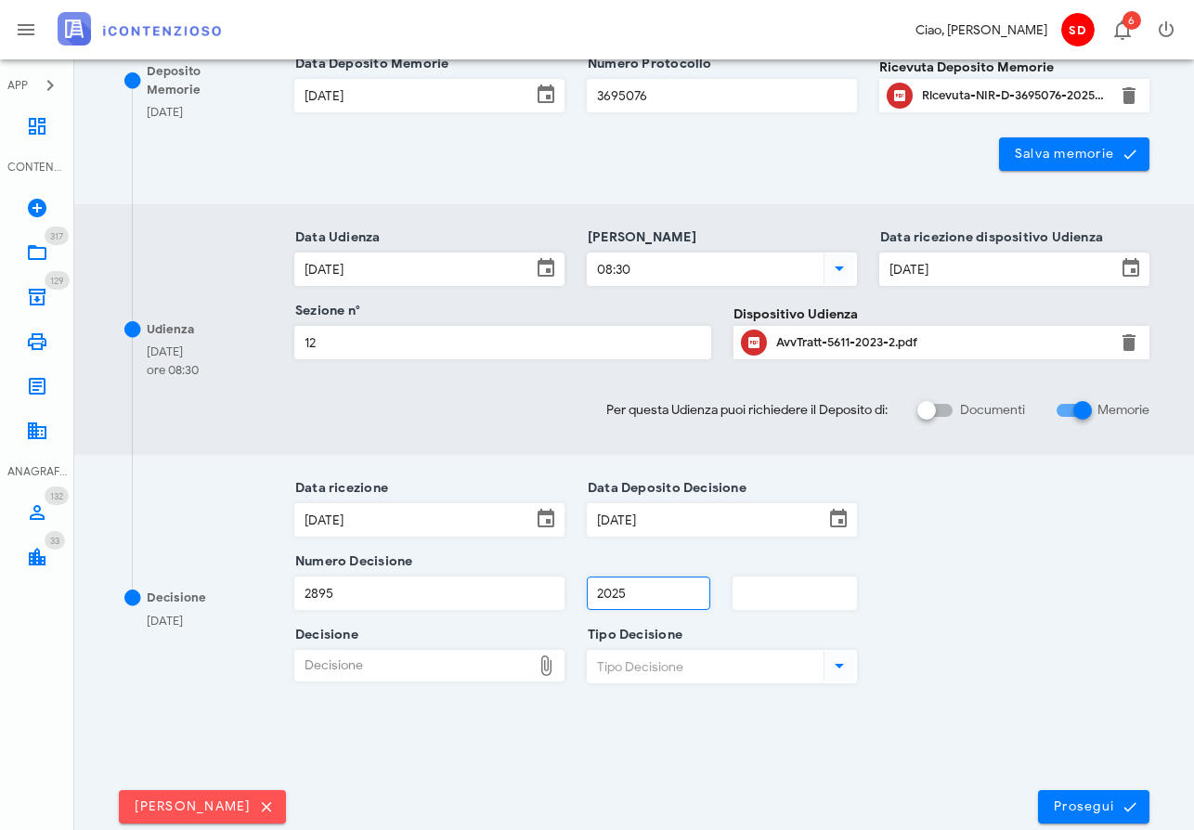
type input "2025"
type input "12"
click at [418, 663] on div "Decisione" at bounding box center [413, 666] width 236 height 30
type input "C:\fakepath\ComProvv___5611_2023-2.pdf"
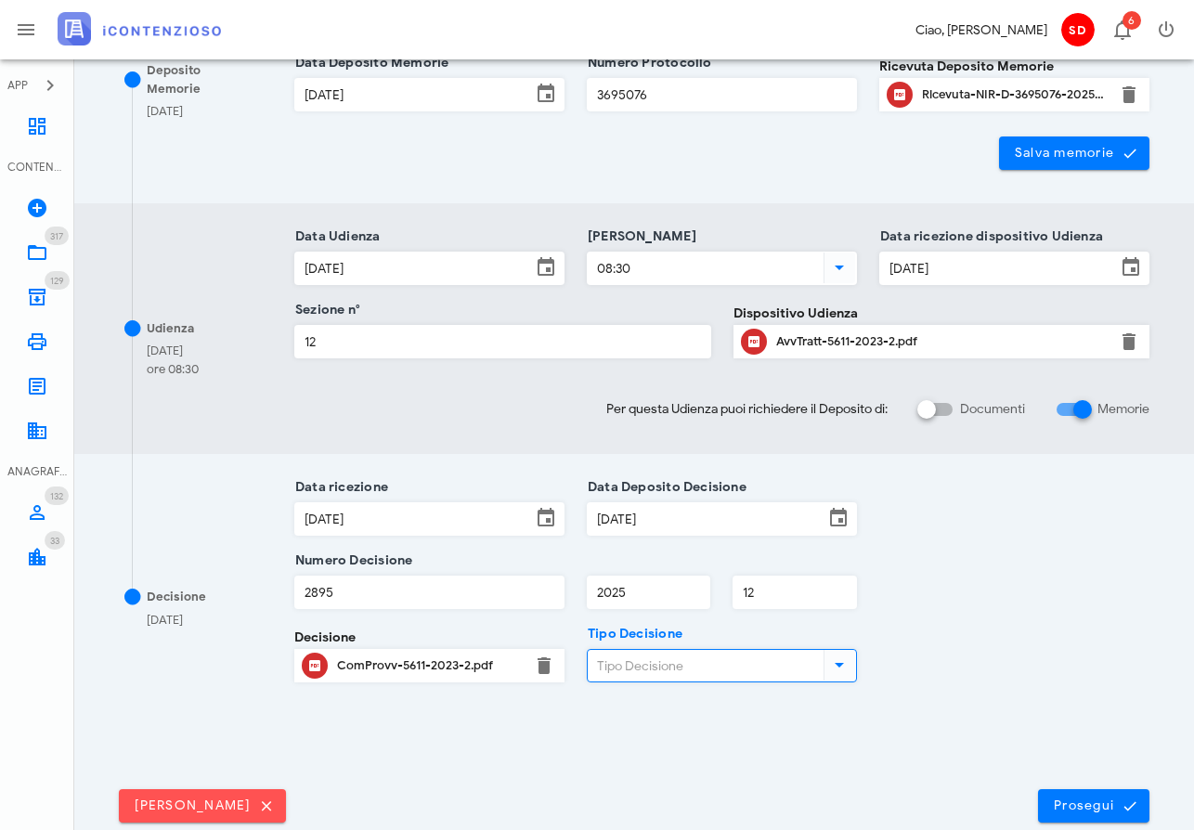
click at [668, 663] on input "Tipo Decisione" at bounding box center [704, 666] width 232 height 32
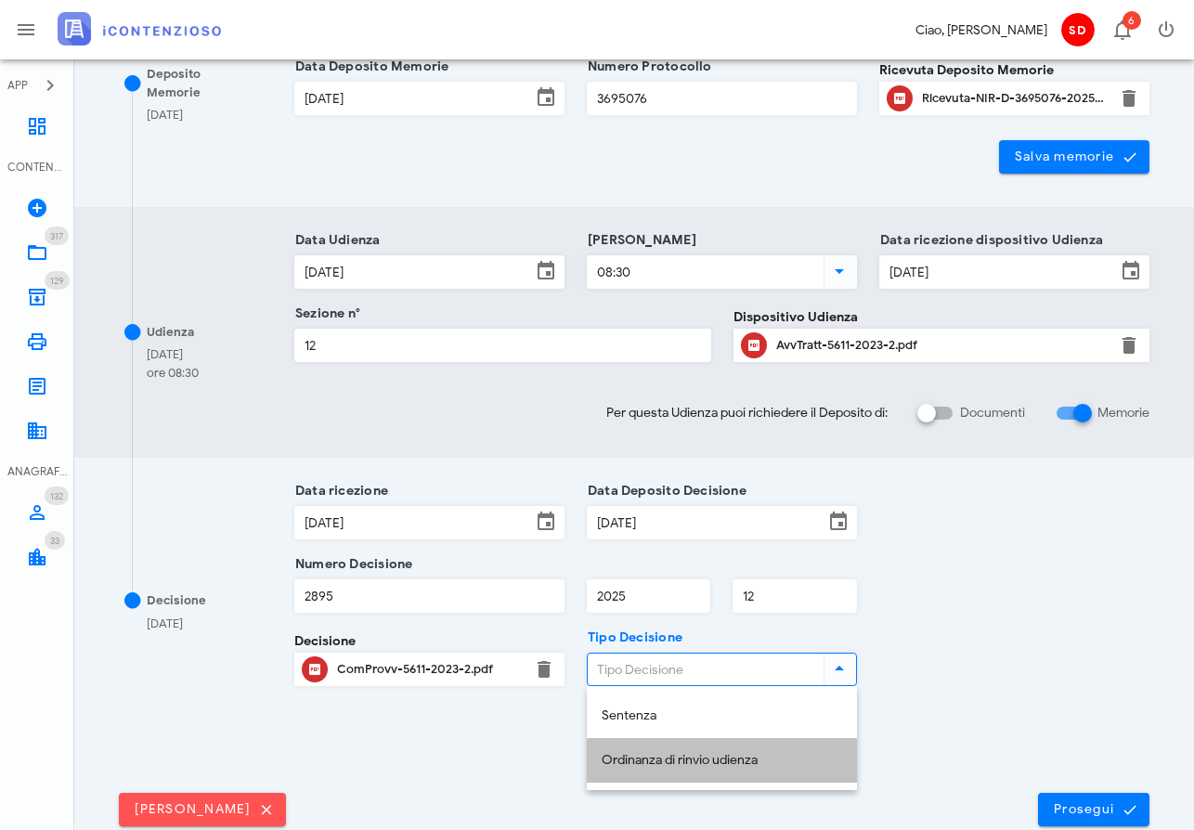
click at [681, 759] on div "Ordinanza di rinvio udienza" at bounding box center [722, 761] width 240 height 16
type input "Ordinanza di rinvio udienza"
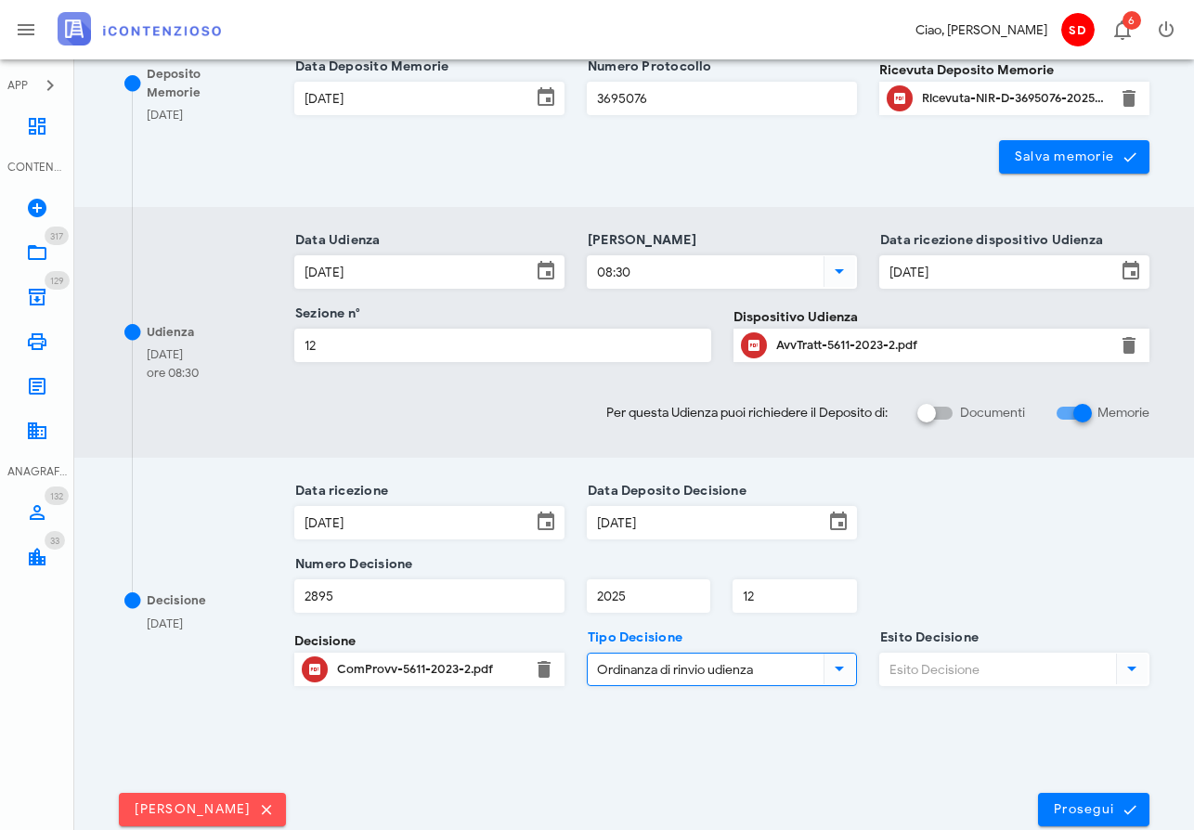
click at [932, 672] on input "Esito Decisione" at bounding box center [996, 670] width 232 height 32
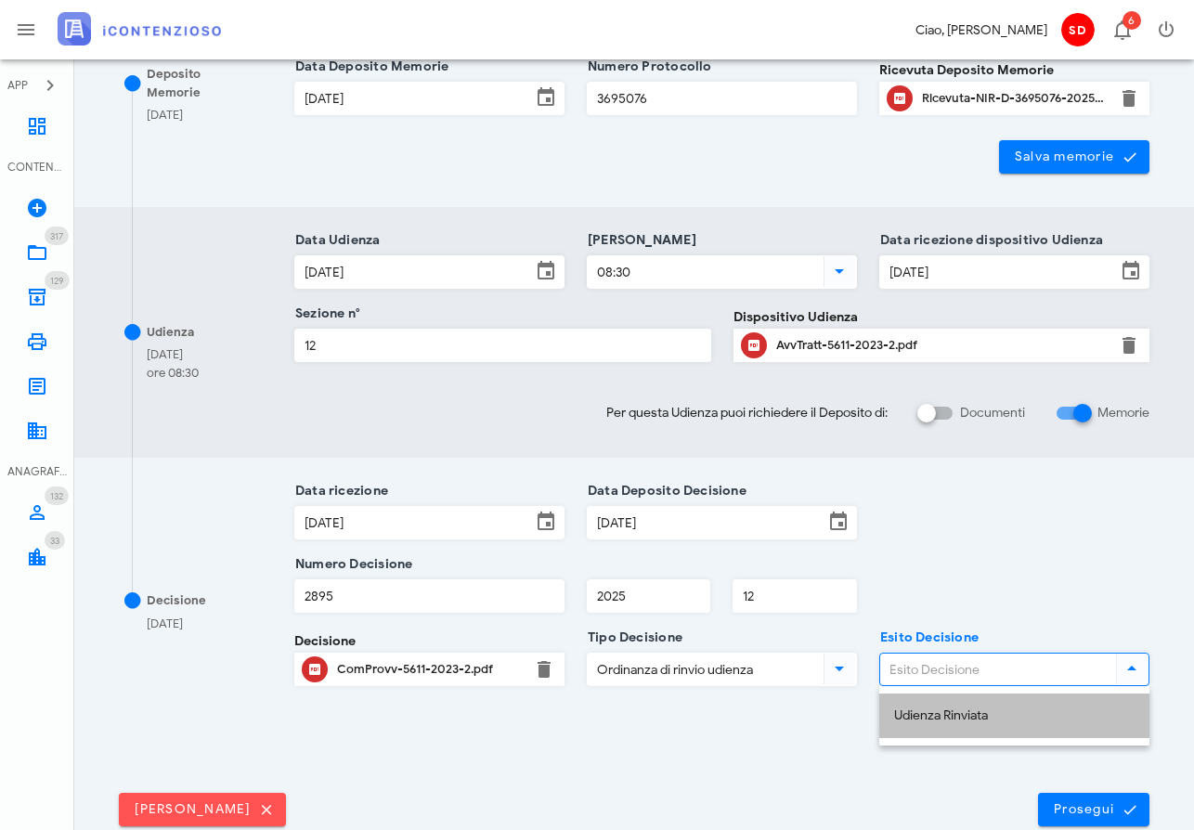
click at [940, 712] on div "Udienza Rinviata" at bounding box center [1014, 716] width 240 height 16
type input "Udienza Rinviata"
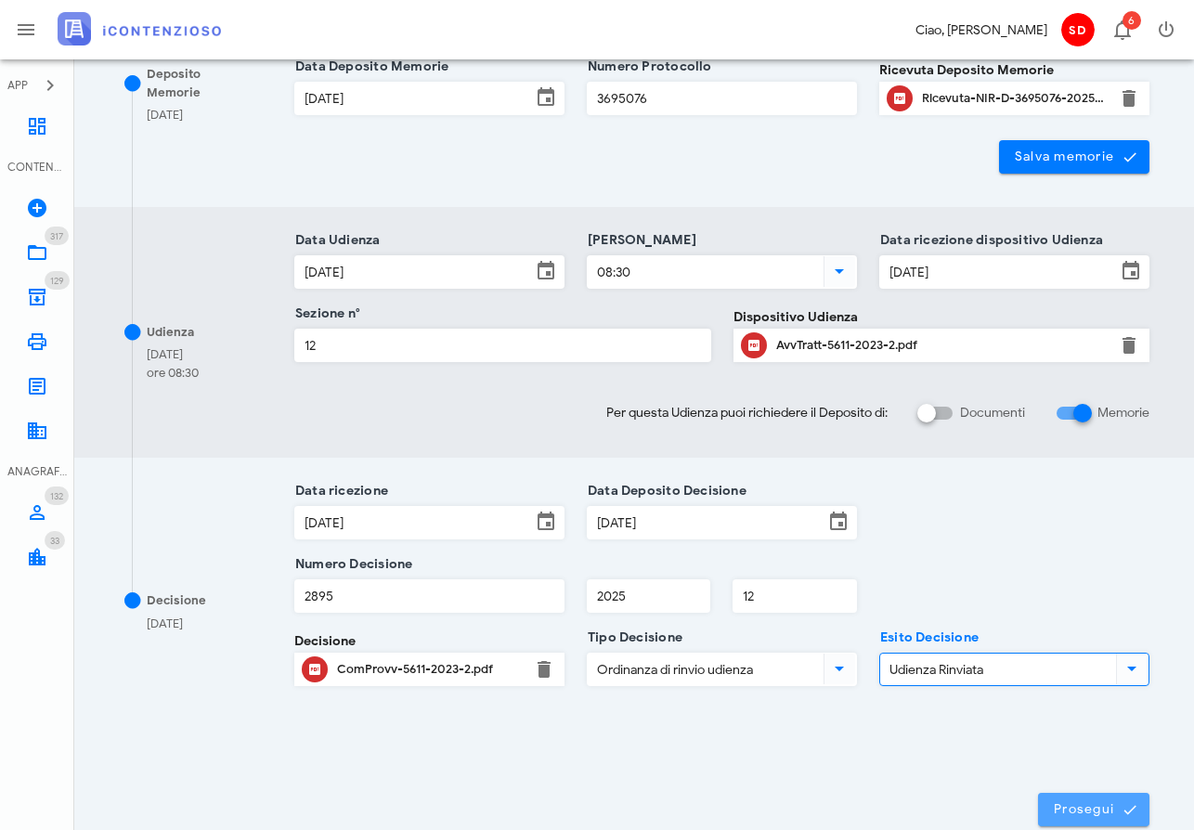
click at [1070, 806] on span "Prosegui" at bounding box center [1094, 809] width 82 height 17
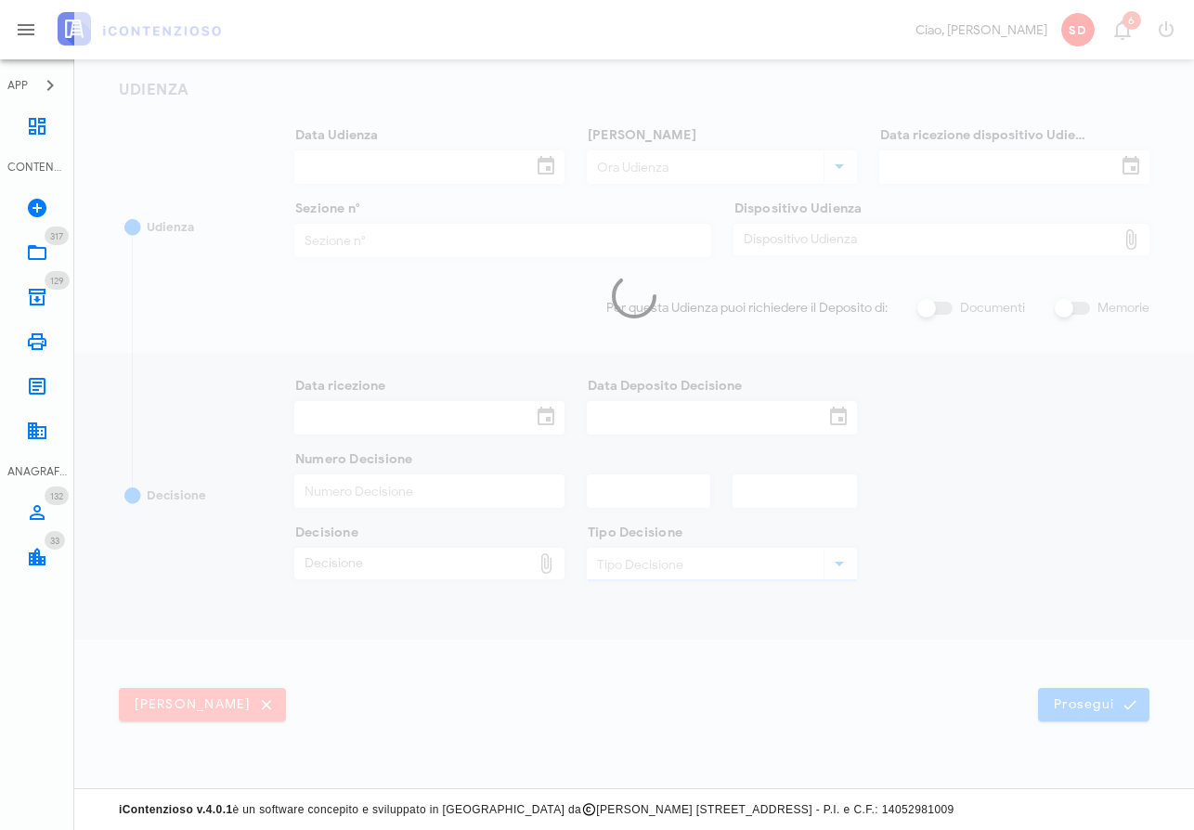
scroll to position [253, 0]
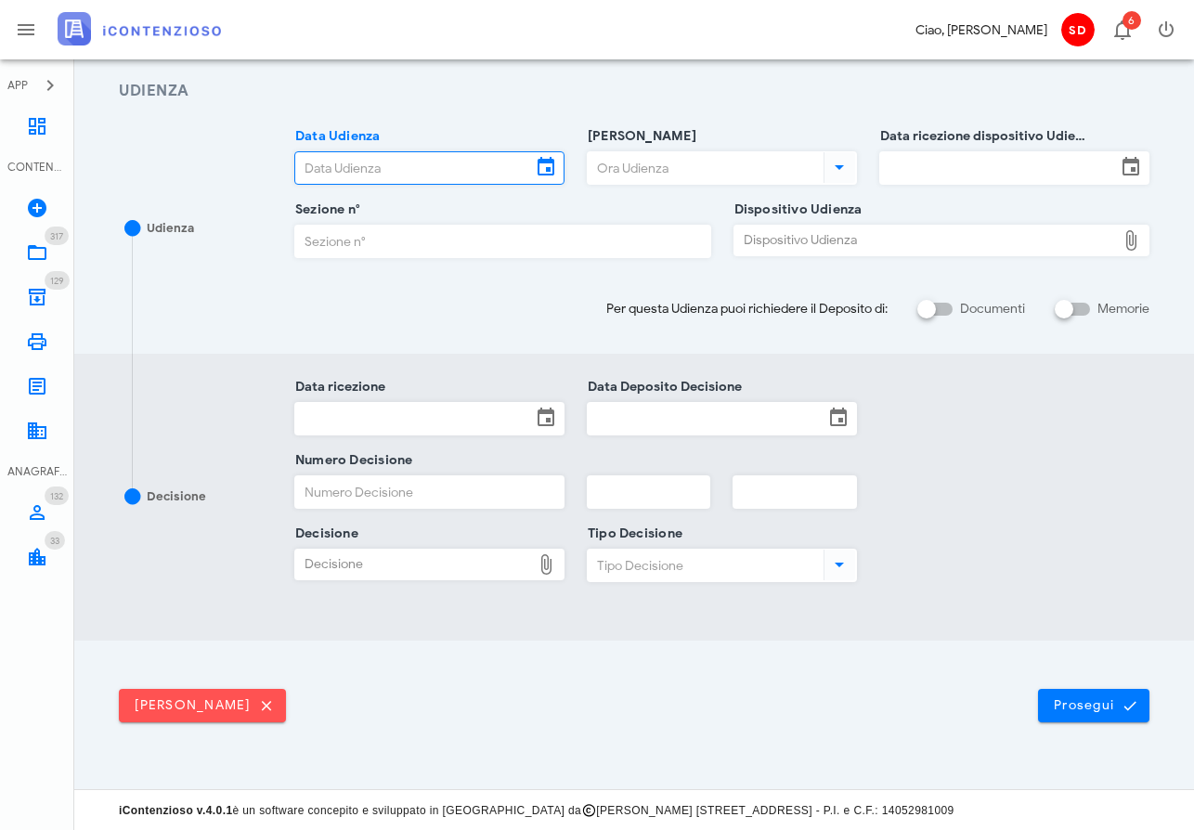
click at [356, 163] on input "Data Udienza" at bounding box center [413, 168] width 236 height 32
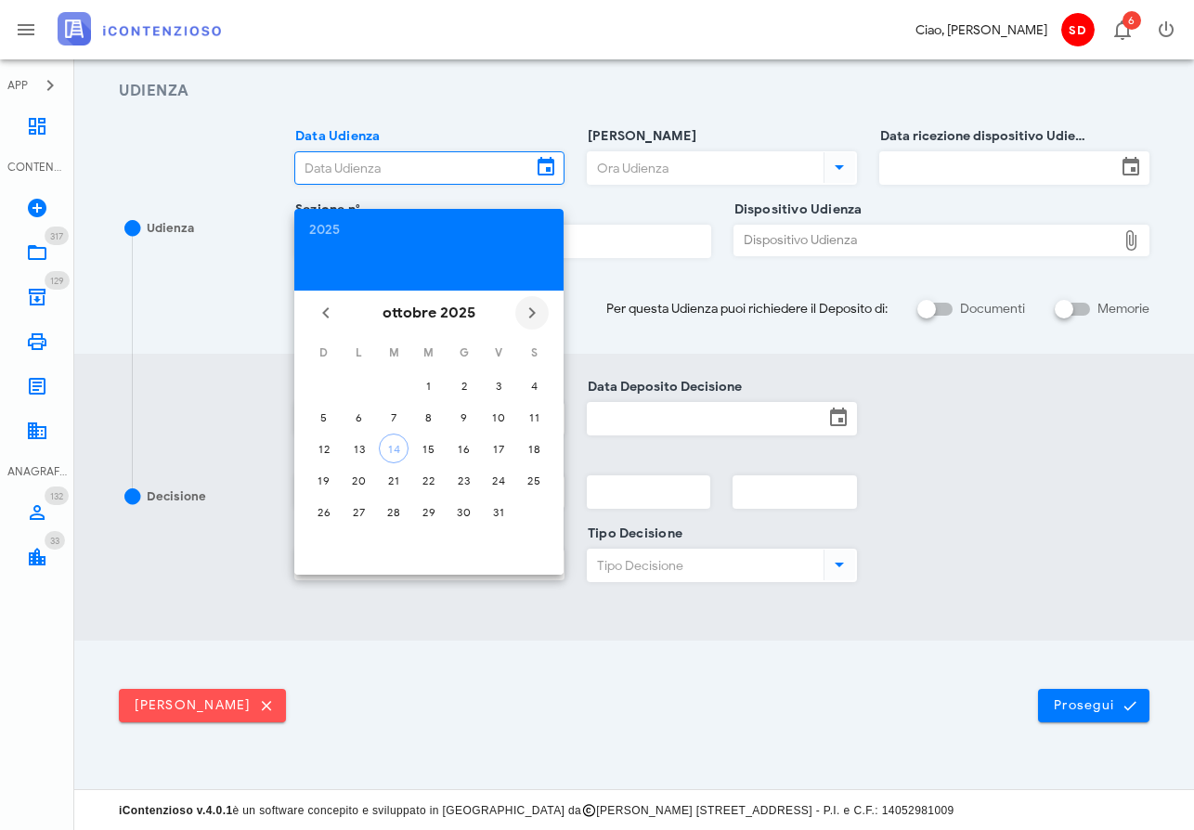
click at [534, 310] on icon "Il prossimo mese" at bounding box center [532, 313] width 22 height 22
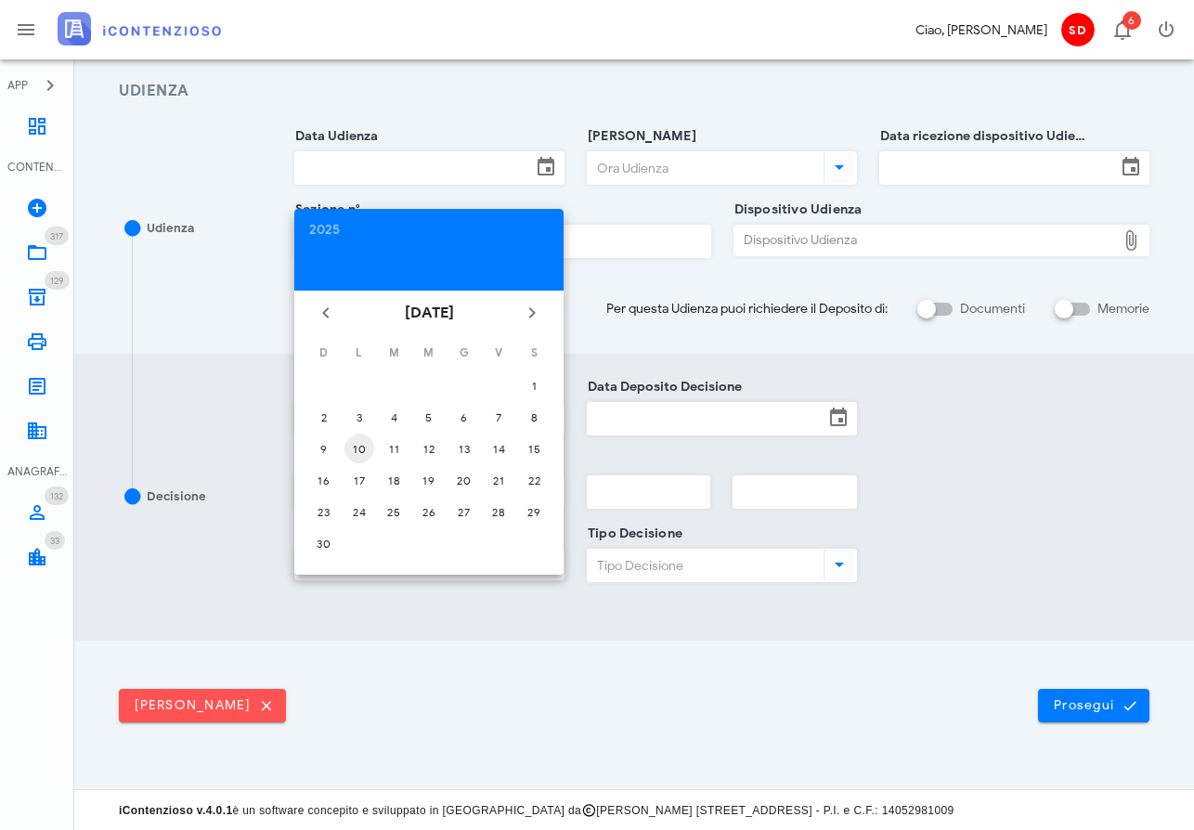
click at [353, 450] on div "10" at bounding box center [359, 449] width 30 height 14
type input "10/11/2025"
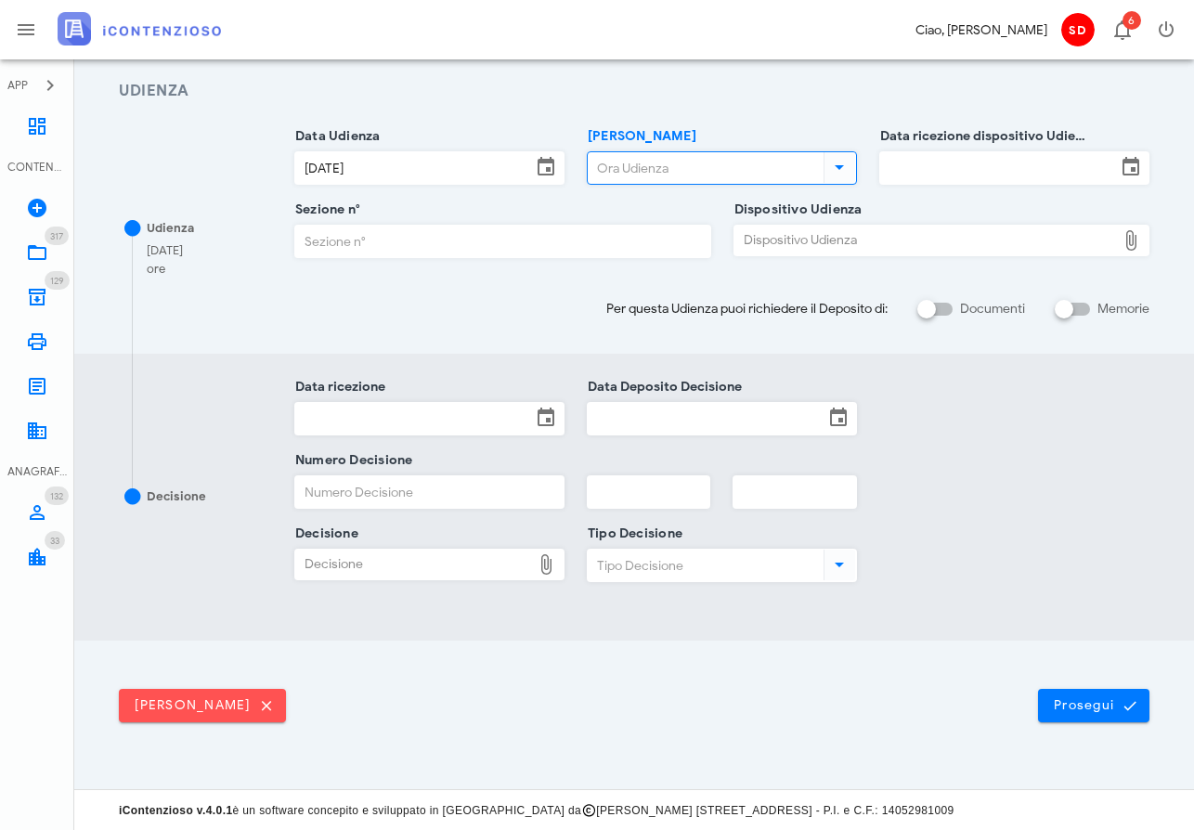
click at [628, 172] on input "Ora Udienza" at bounding box center [704, 168] width 232 height 32
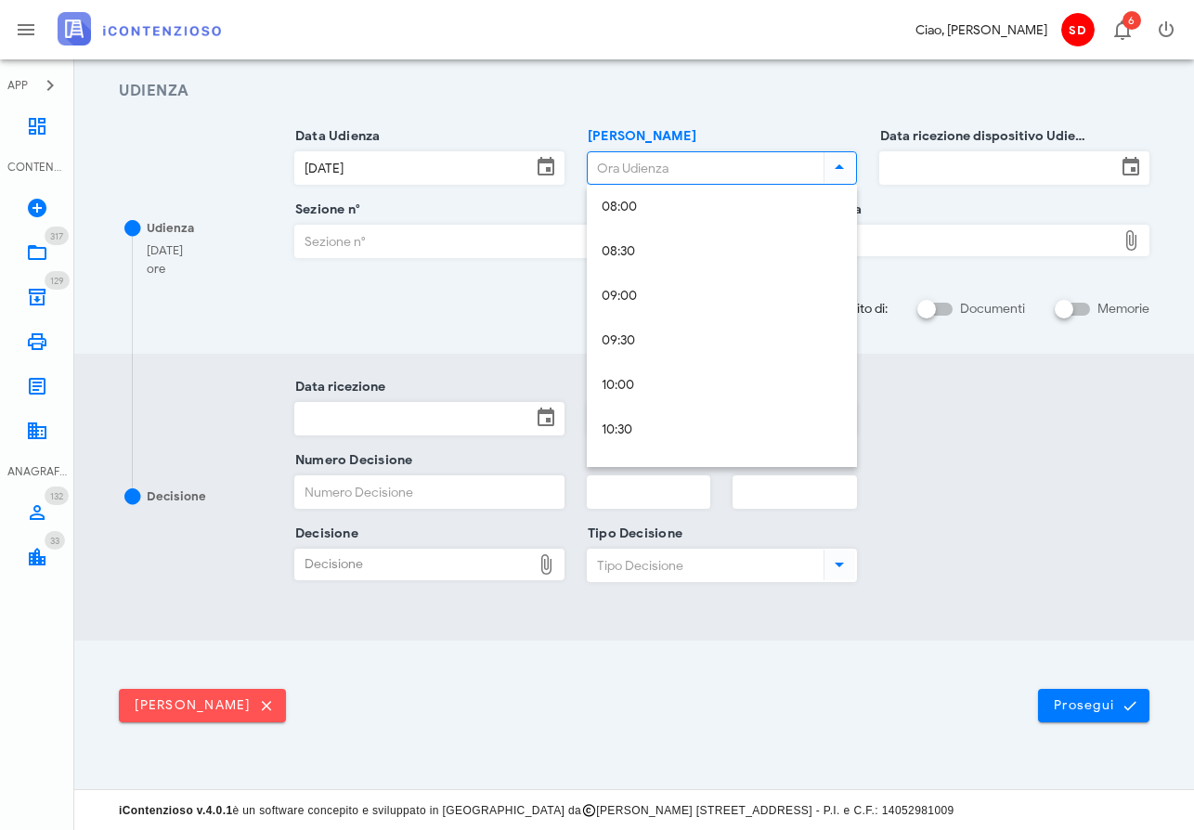
scroll to position [728, 0]
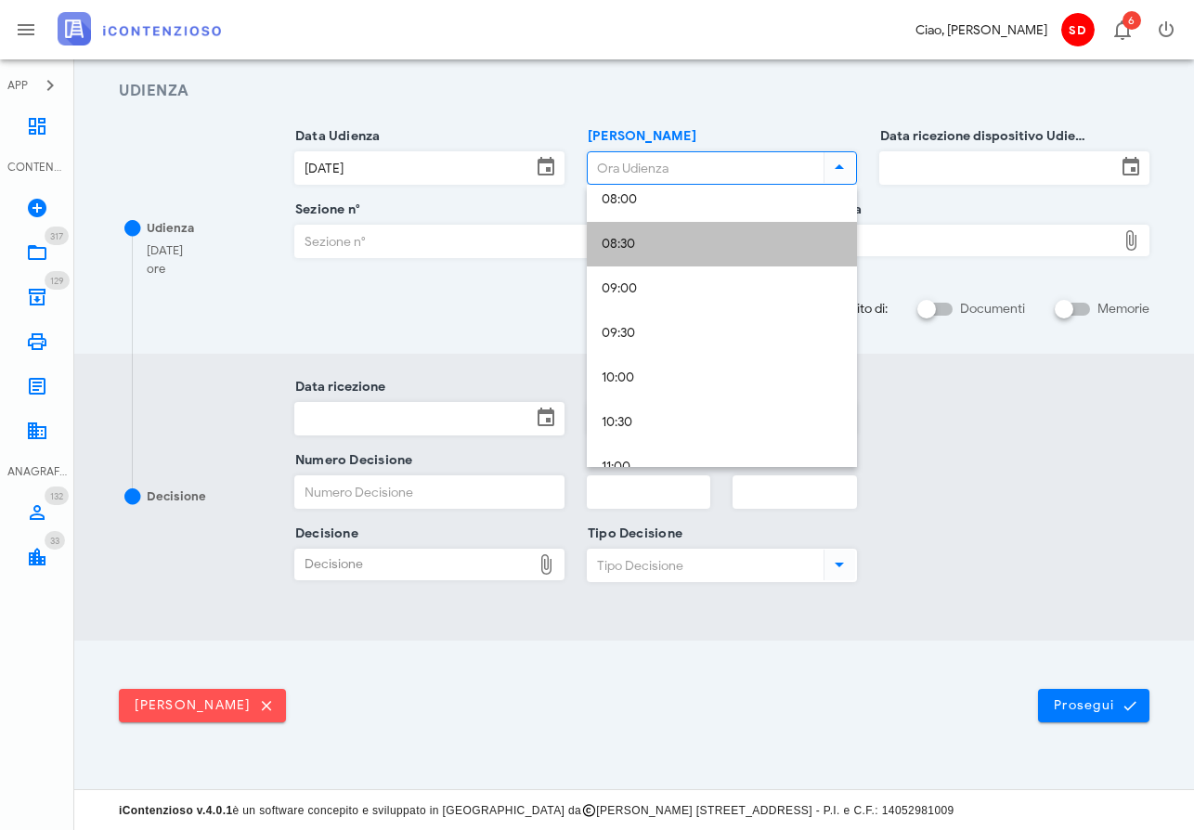
click at [624, 248] on div "08:30" at bounding box center [722, 245] width 240 height 16
type input "08:30"
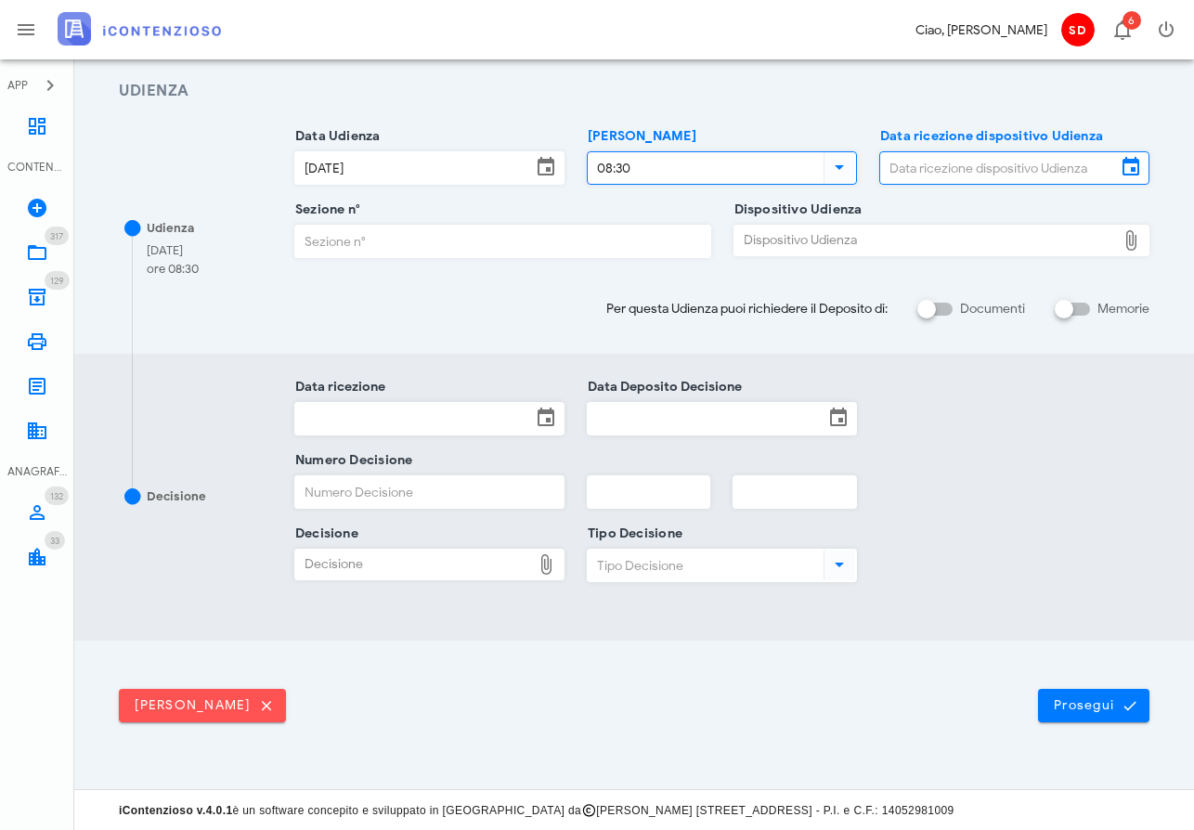
click at [951, 175] on input "Data ricezione dispositivo Udienza" at bounding box center [998, 168] width 236 height 32
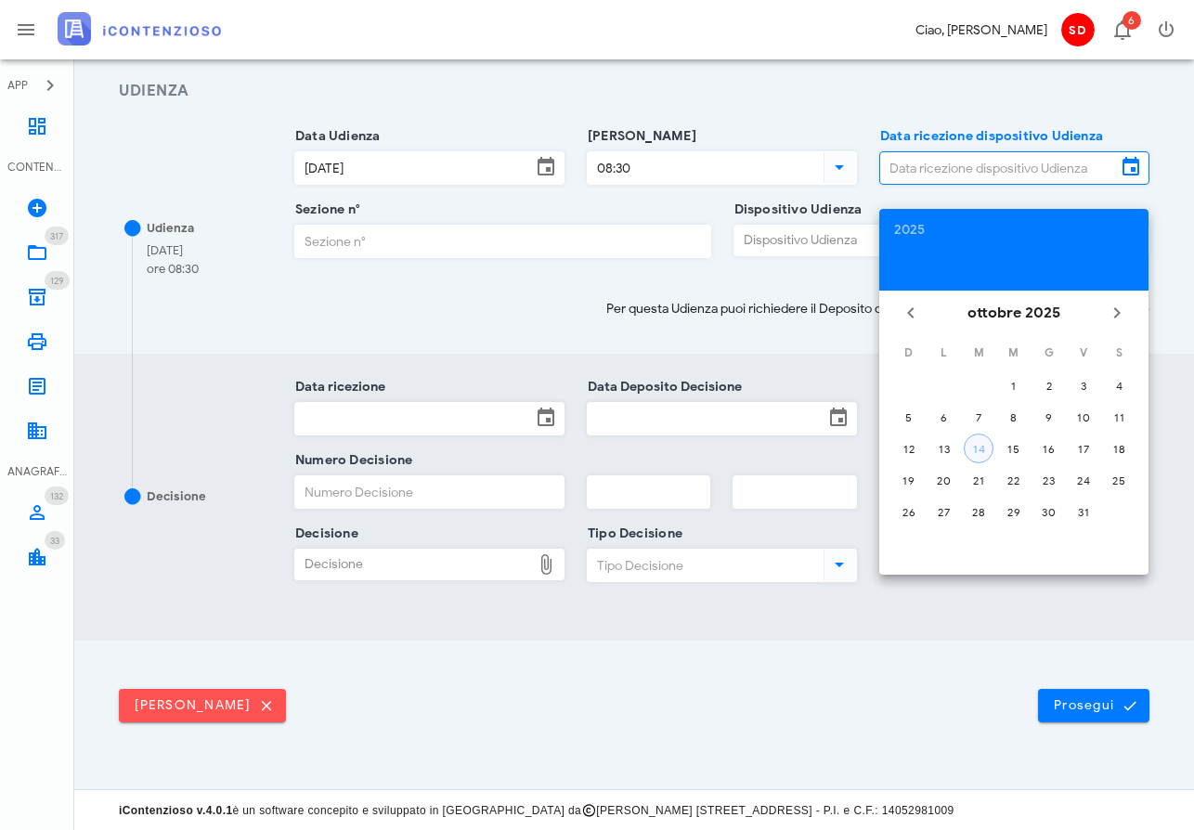
click at [986, 442] on div "14" at bounding box center [979, 449] width 28 height 14
type input "14/10/2025"
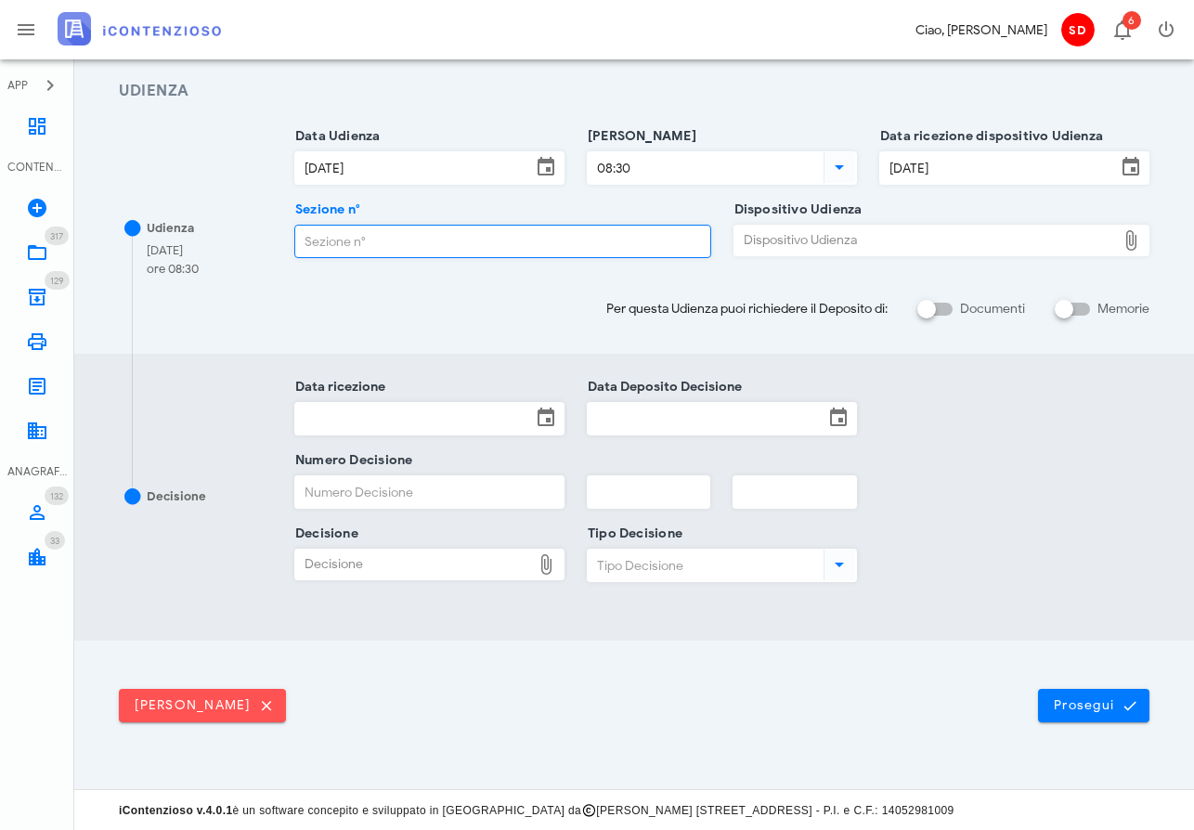
click at [362, 240] on input "Sezione n°" at bounding box center [502, 242] width 415 height 32
type input "12"
click at [794, 238] on div "Dispositivo Udienza" at bounding box center [925, 241] width 383 height 30
type input "C:\fakepath\ComProvv___5611_2023-2.pdf"
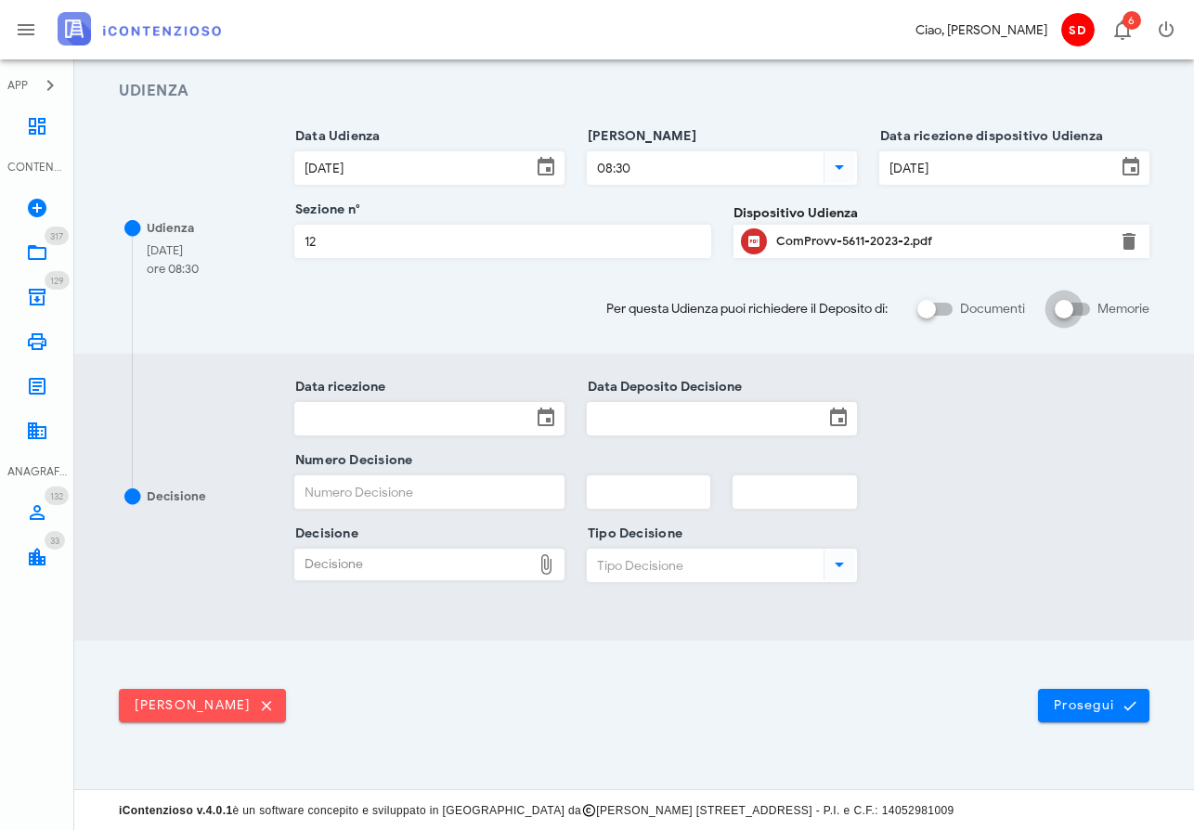
click at [1084, 307] on input "Memorie" at bounding box center [1072, 309] width 35 height 22
checkbox input "false"
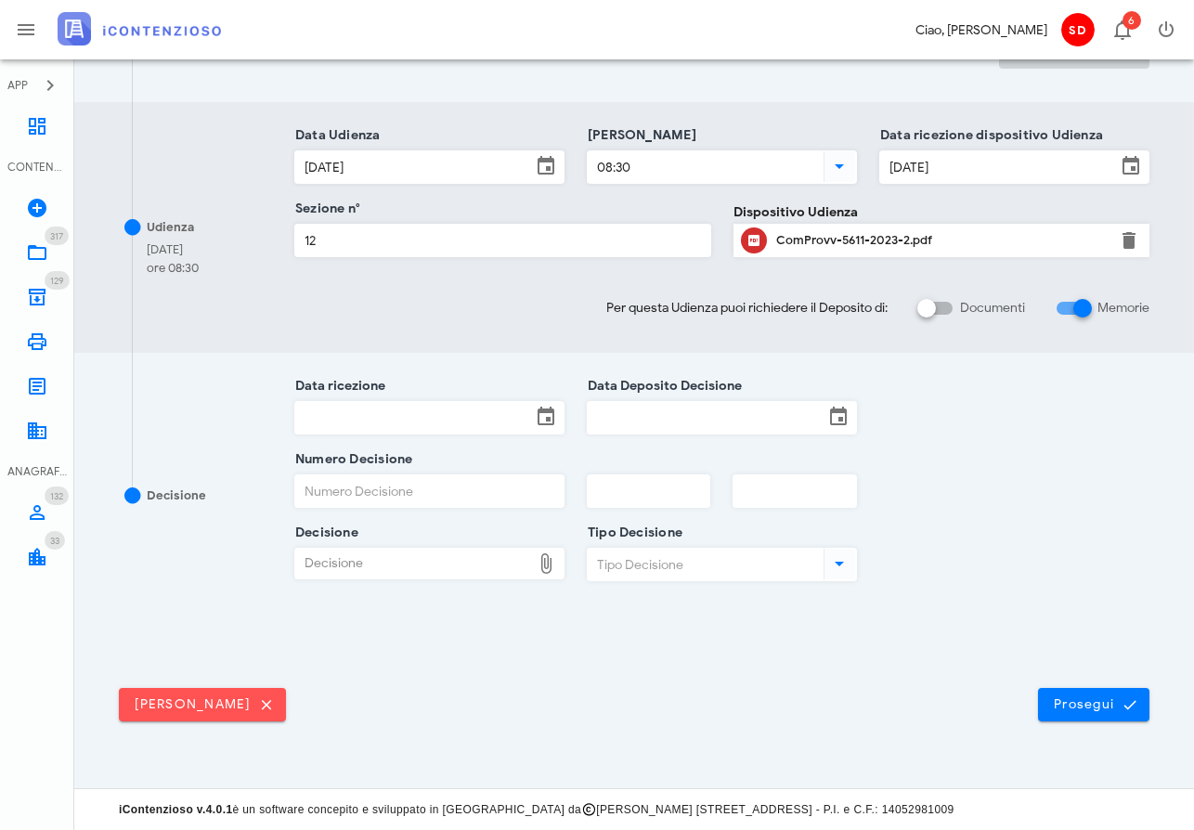
scroll to position [500, 0]
click at [1086, 704] on span "Prosegui" at bounding box center [1094, 705] width 82 height 17
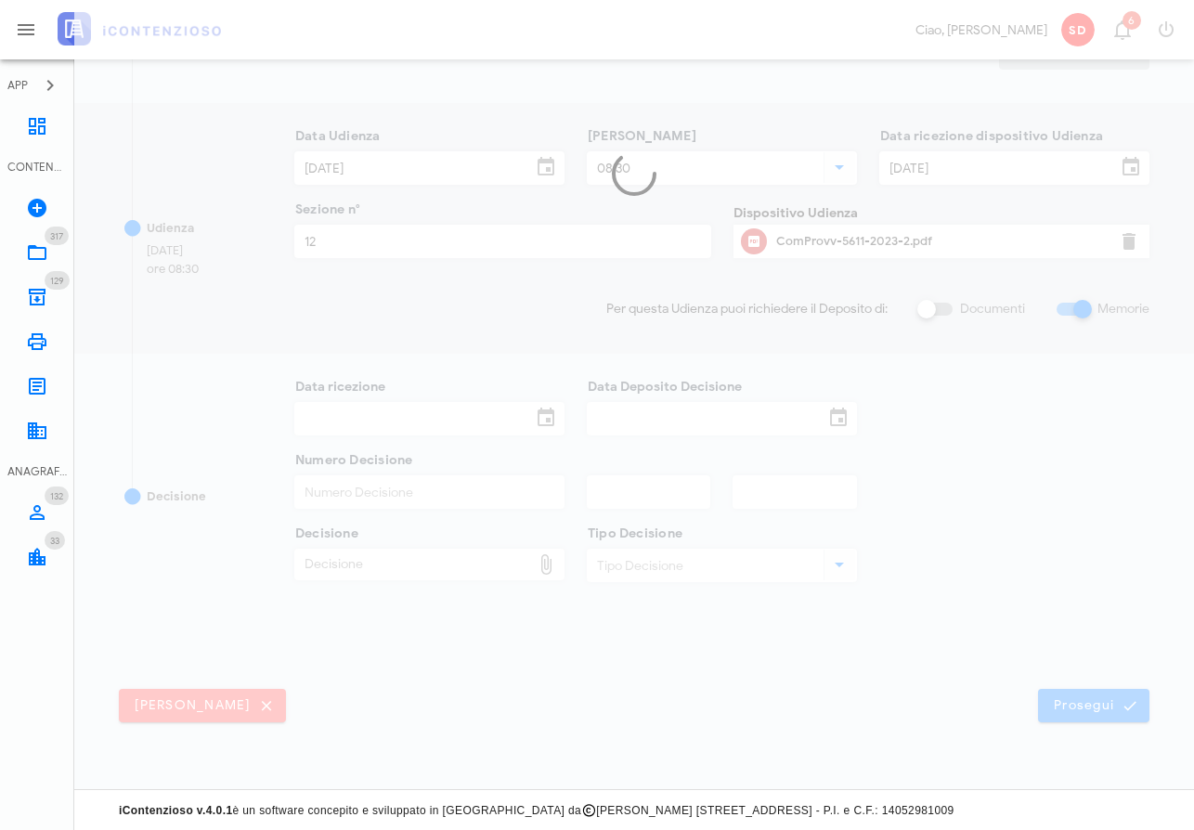
scroll to position [0, 0]
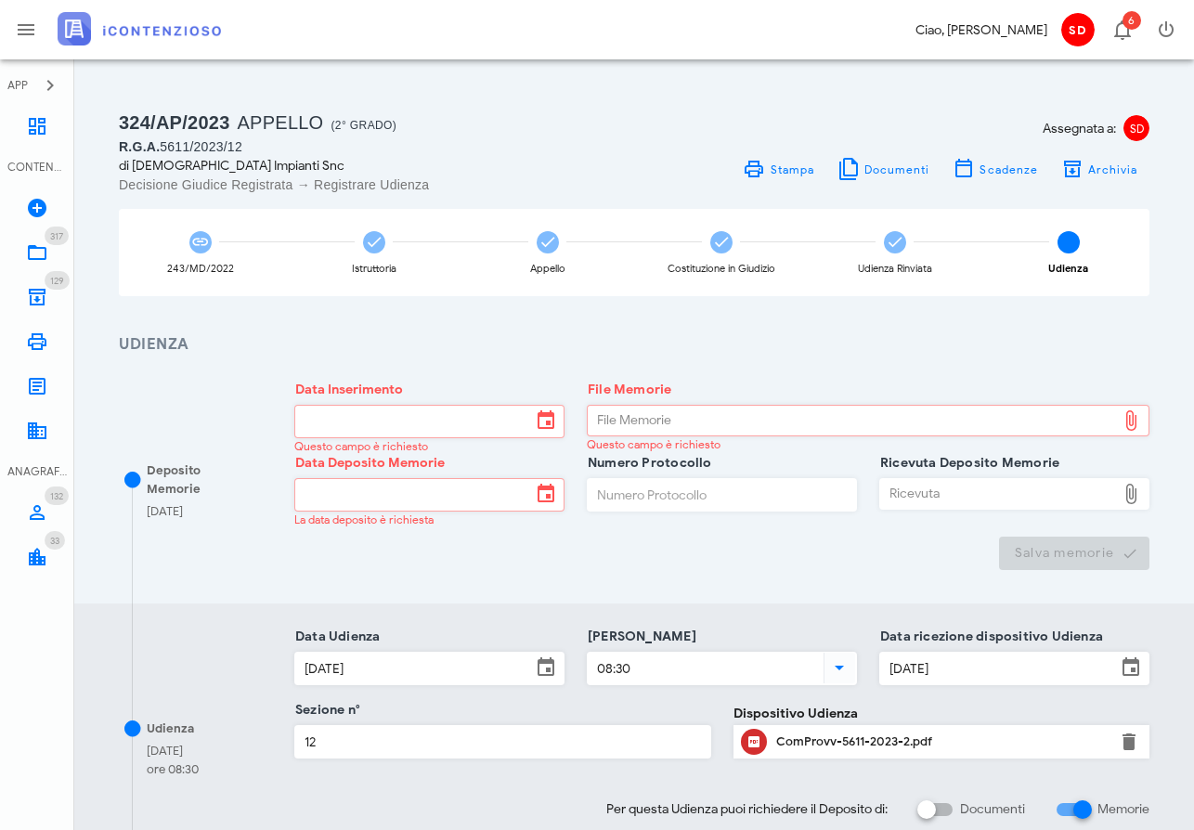
click at [396, 534] on div "Data Deposito Memorie La data deposito è richiesta" at bounding box center [429, 507] width 270 height 58
click at [29, 123] on icon at bounding box center [37, 126] width 22 height 22
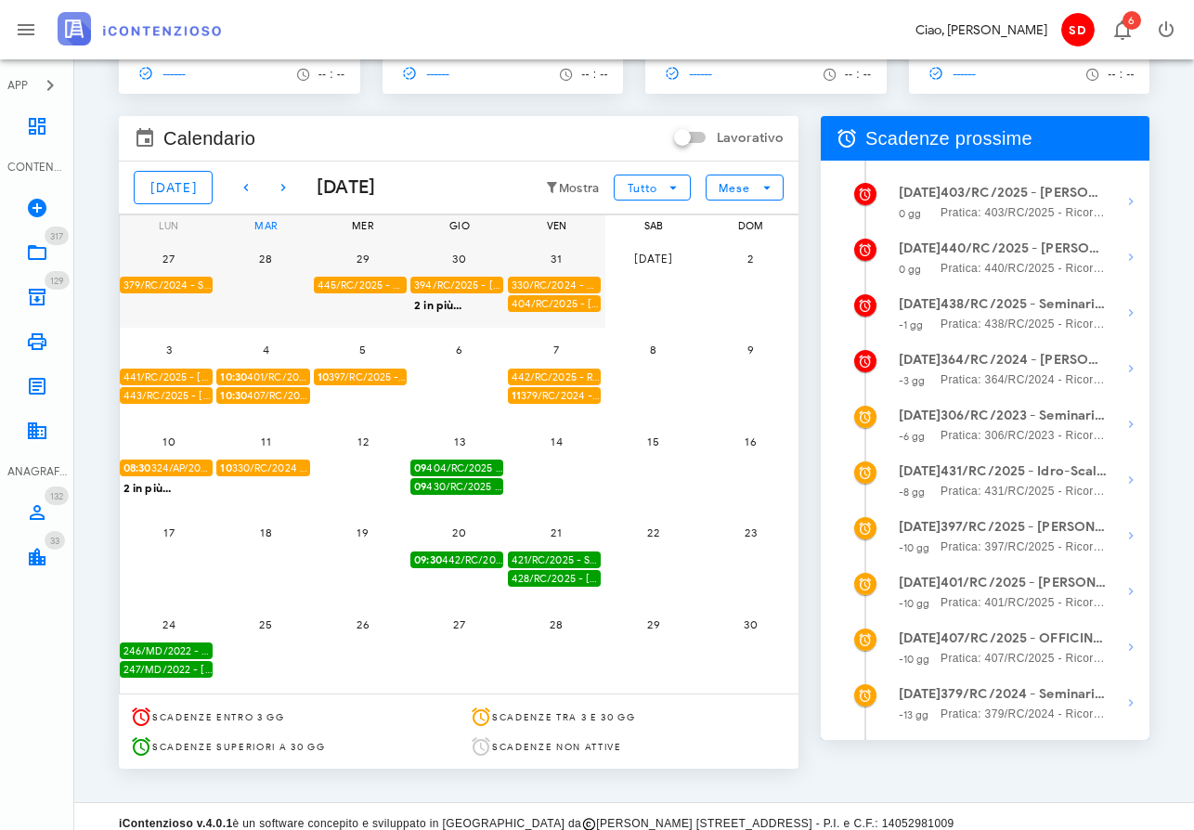
scroll to position [128, 0]
